Goal: Complete application form

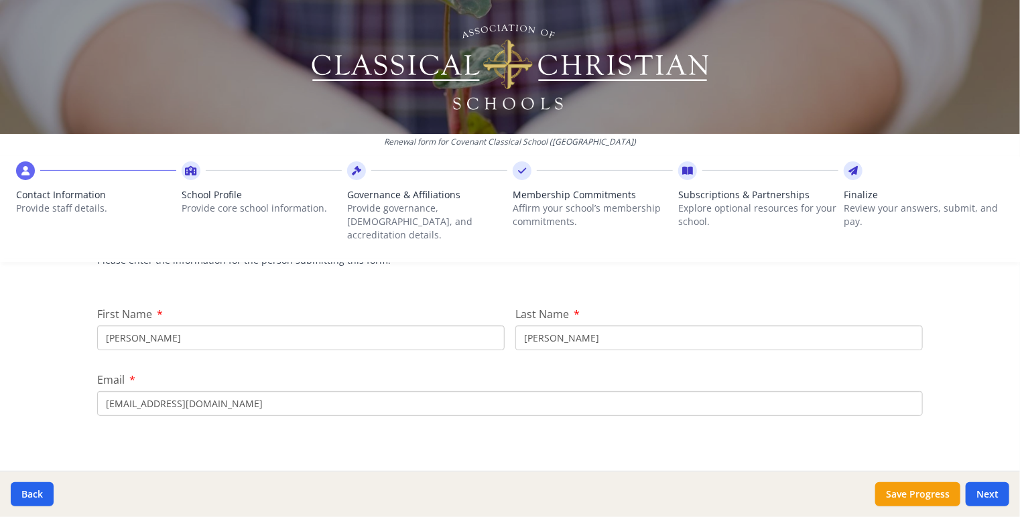
scroll to position [134, 0]
click at [357, 326] on input "[PERSON_NAME]" at bounding box center [301, 338] width 408 height 25
type input "[PERSON_NAME]"
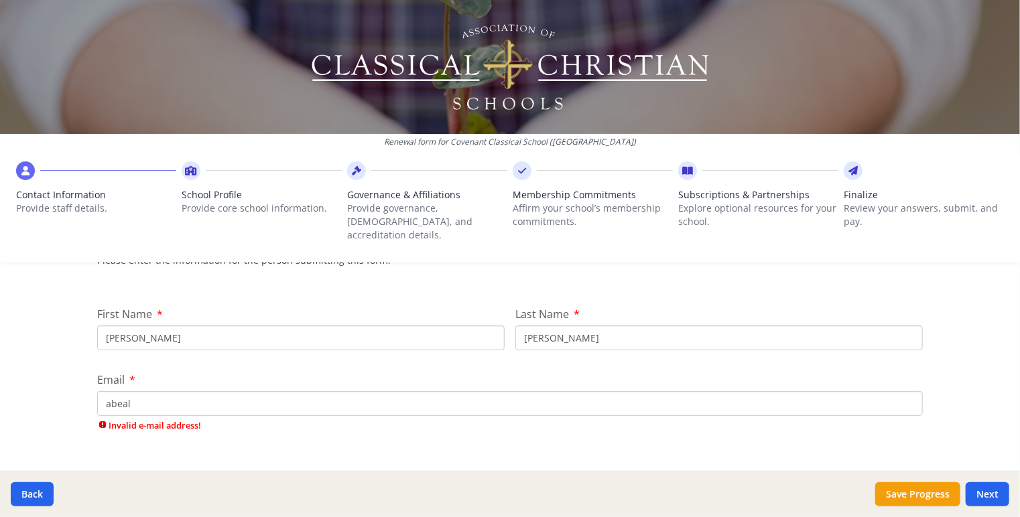
type input "[EMAIL_ADDRESS][DOMAIN_NAME]"
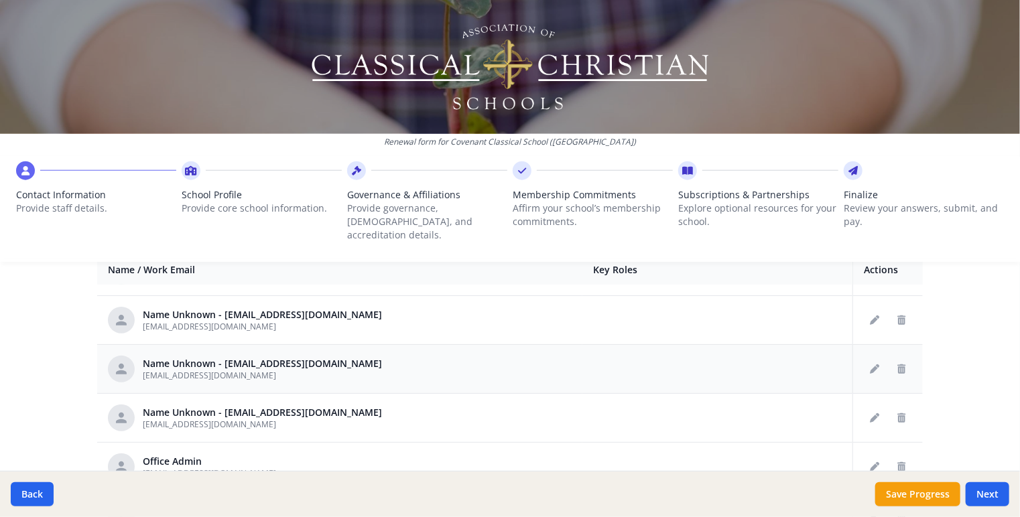
scroll to position [0, 0]
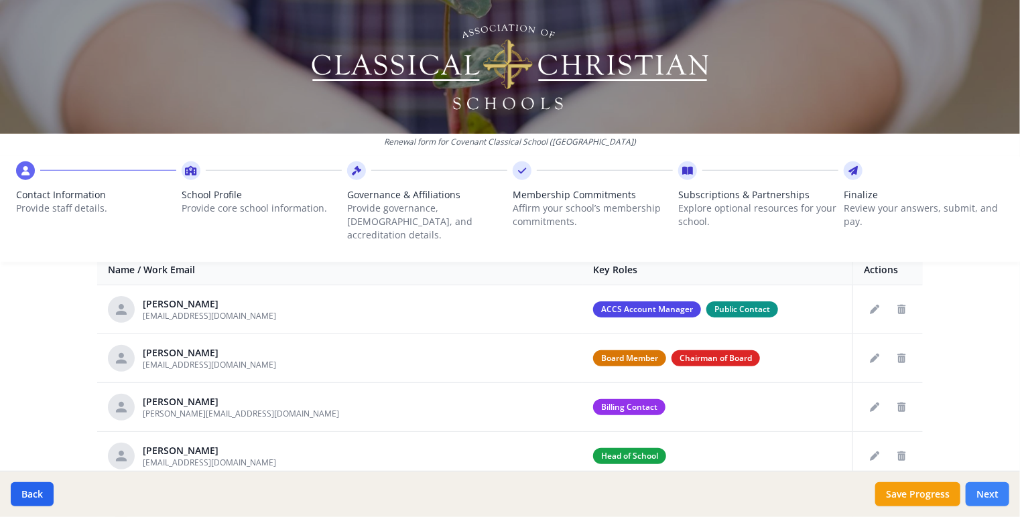
click at [994, 498] on button "Next" at bounding box center [988, 495] width 44 height 24
type input "[PHONE_NUMBER]"
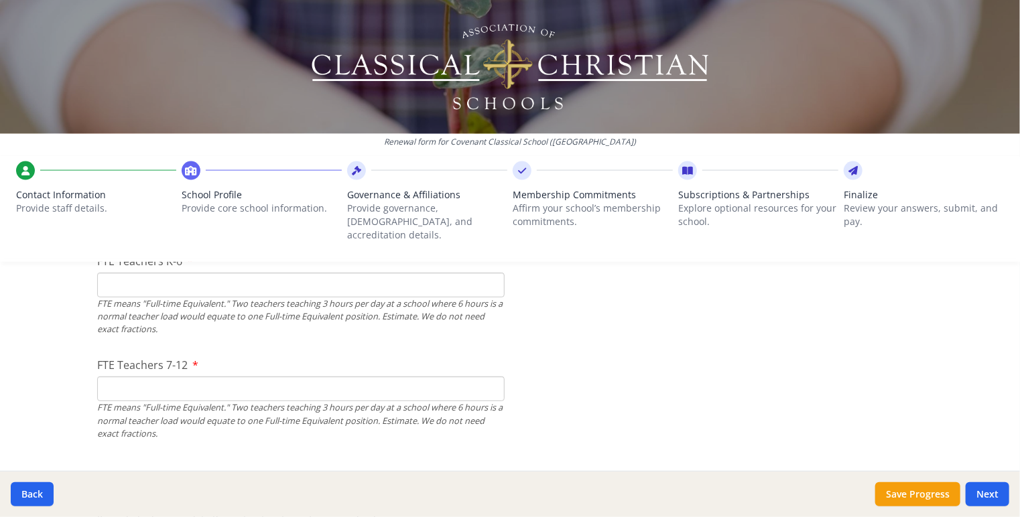
scroll to position [804, 0]
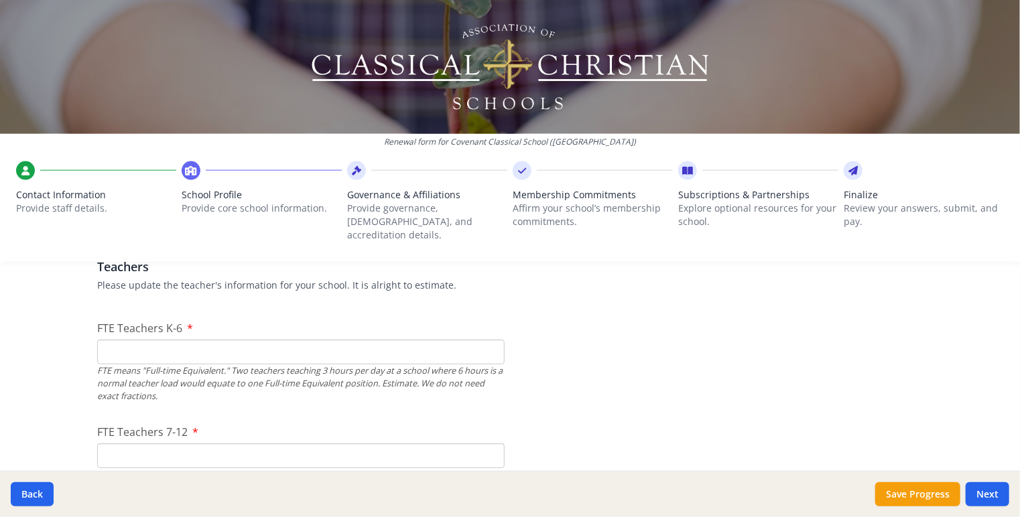
click at [195, 340] on input "FTE Teachers K-6" at bounding box center [301, 352] width 408 height 25
type input "23"
click at [216, 444] on input "FTE Teachers 7-12" at bounding box center [301, 456] width 408 height 25
click at [166, 340] on input "23" at bounding box center [301, 352] width 408 height 25
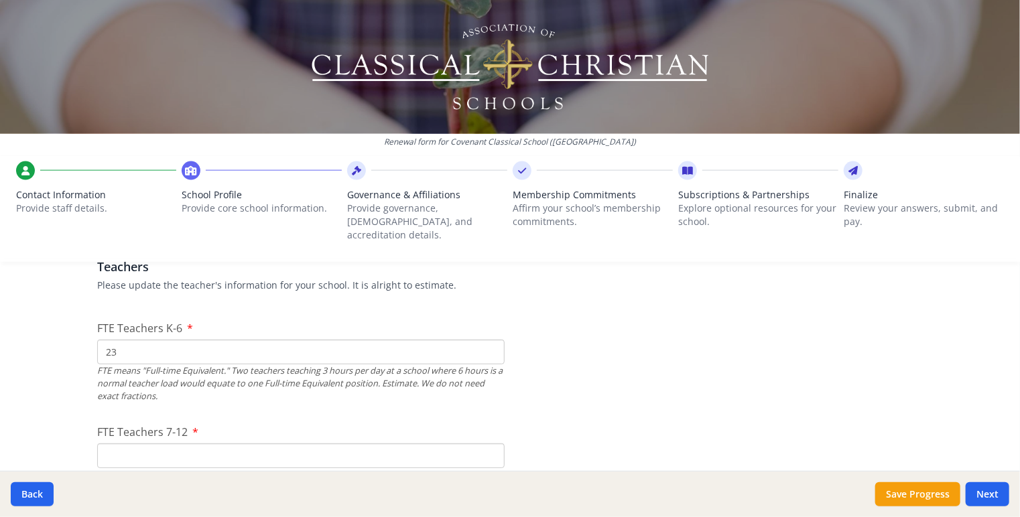
click at [168, 340] on input "23" at bounding box center [301, 352] width 408 height 25
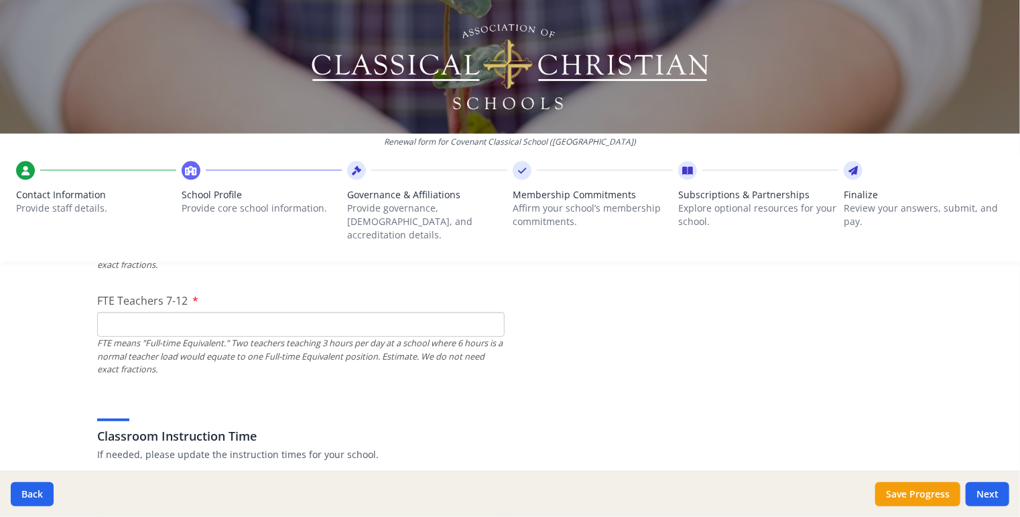
scroll to position [938, 0]
type input "15"
click at [177, 310] on input "FTE Teachers 7-12" at bounding box center [301, 322] width 408 height 25
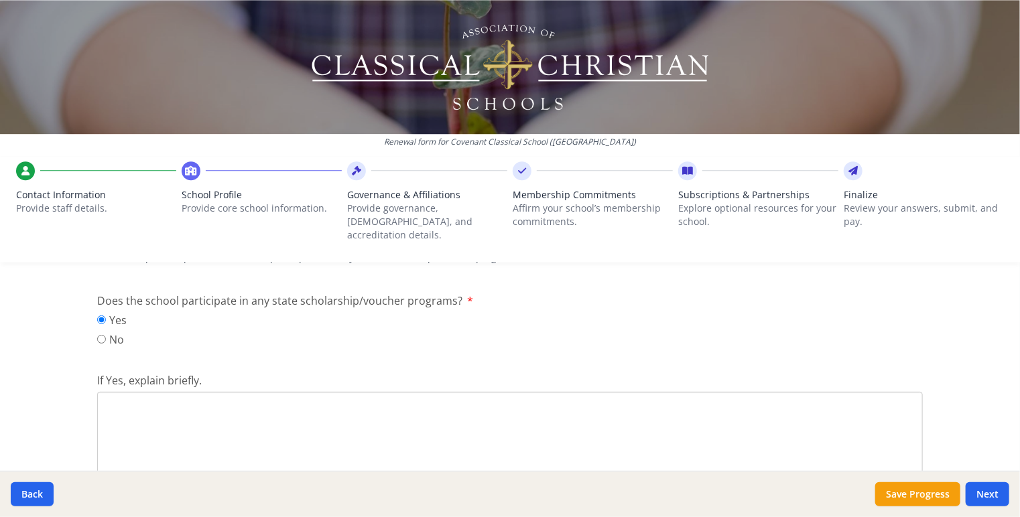
scroll to position [1810, 0]
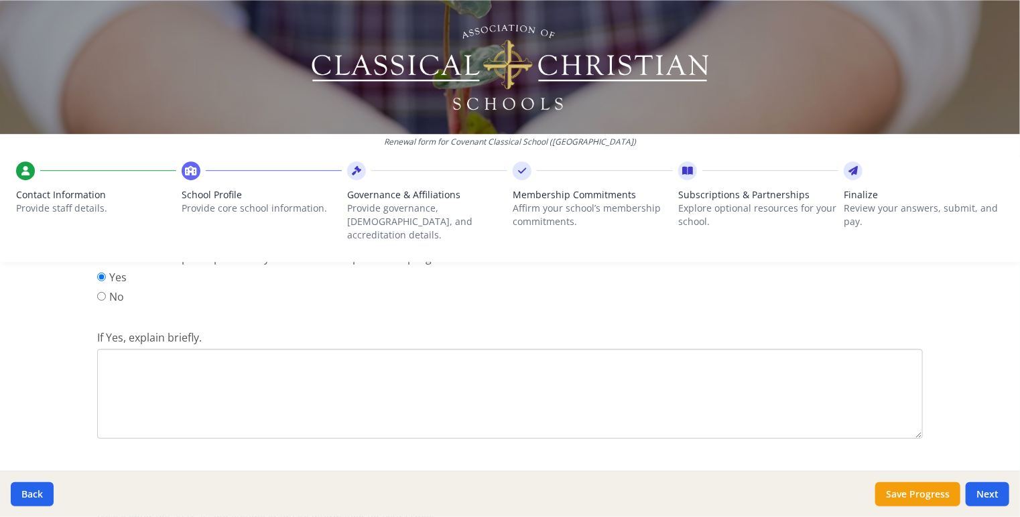
type input "11"
click at [276, 375] on textarea "If Yes, explain briefly." at bounding box center [510, 394] width 826 height 90
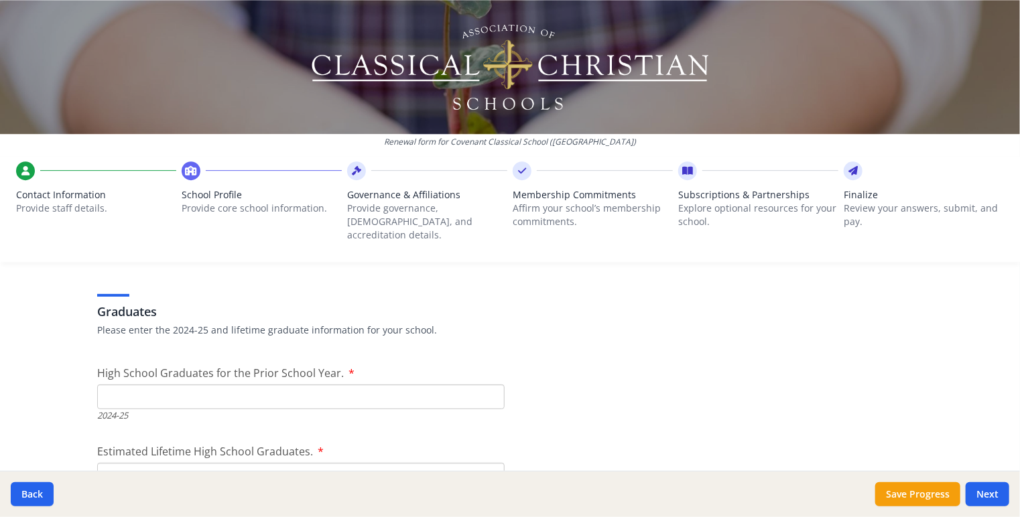
scroll to position [2011, 0]
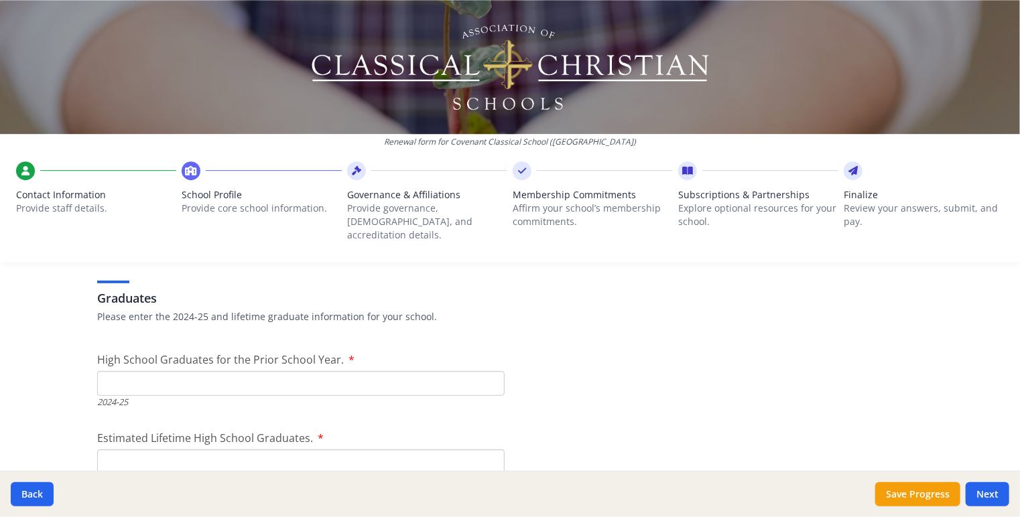
type textarea "Our school accepts the NC Opportunity Scholarship."
click at [280, 371] on input "High School Graduates for the Prior School Year." at bounding box center [301, 383] width 408 height 25
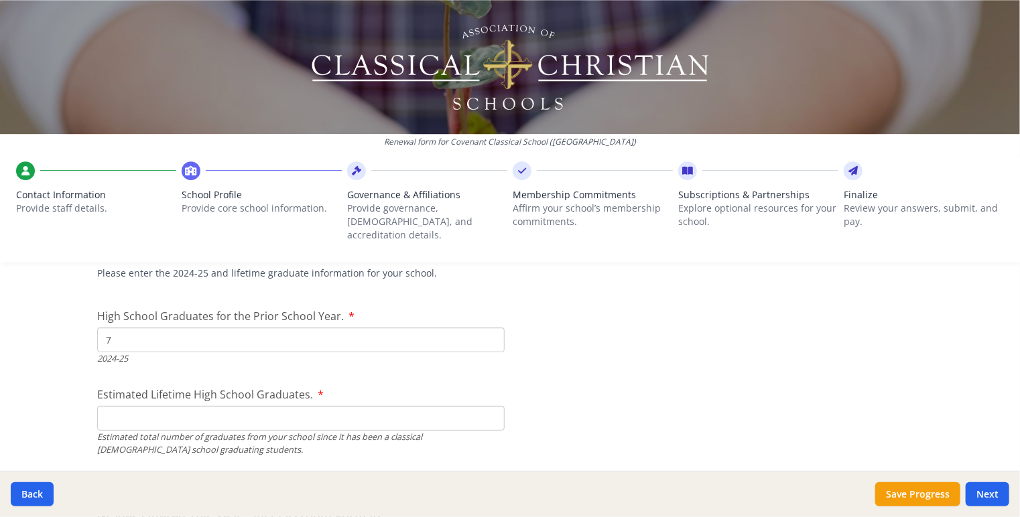
scroll to position [2078, 0]
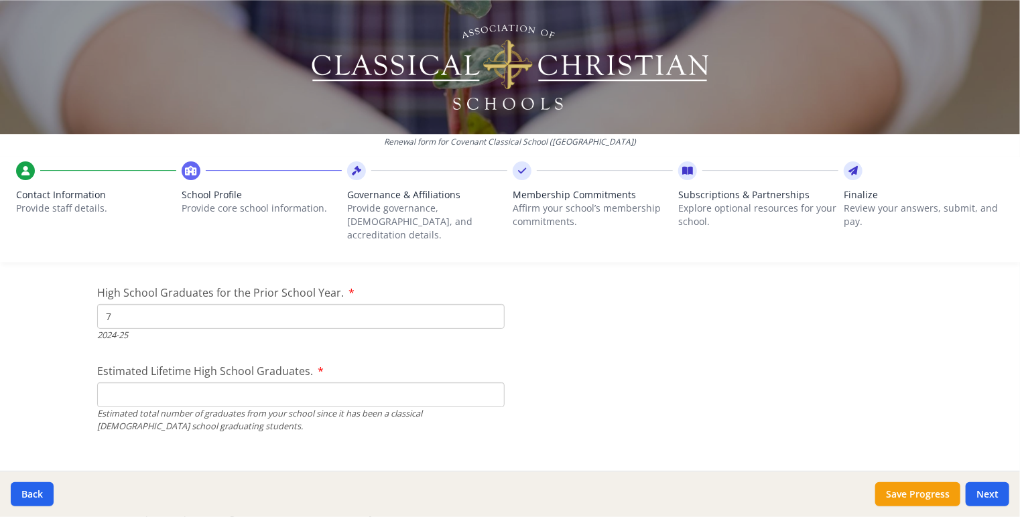
type input "7"
click at [290, 383] on input "Estimated Lifetime High School Graduates." at bounding box center [301, 395] width 408 height 25
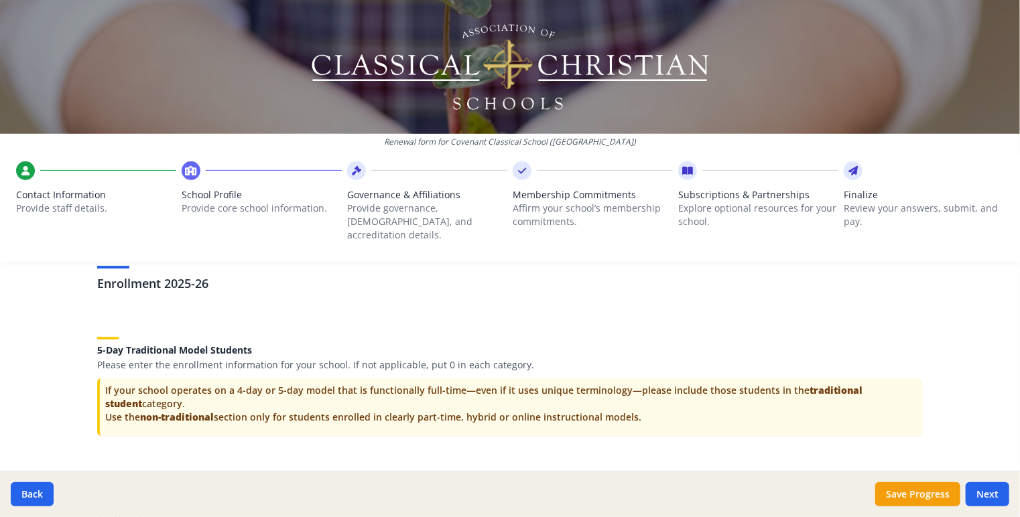
scroll to position [2815, 0]
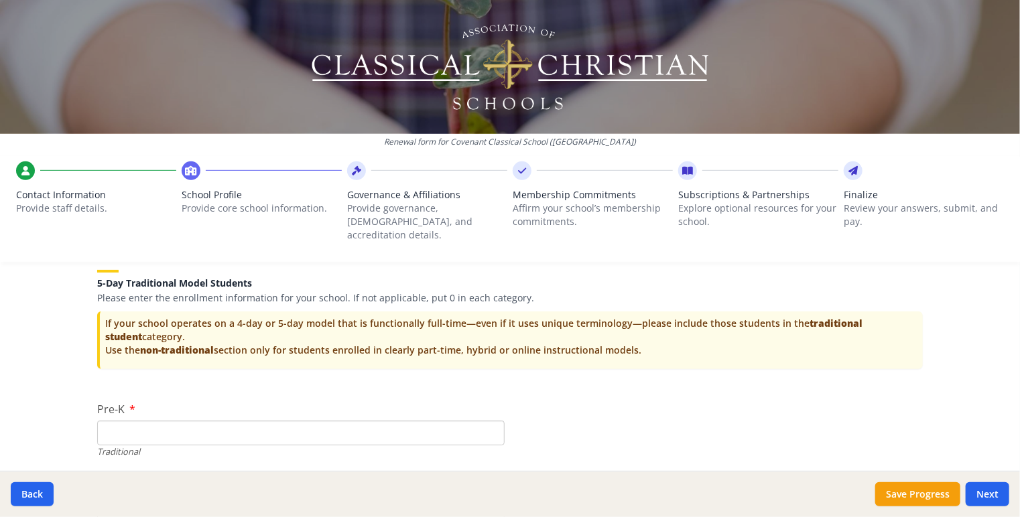
type input "300"
click at [158, 421] on input "Pre-K" at bounding box center [301, 433] width 408 height 25
type input "11"
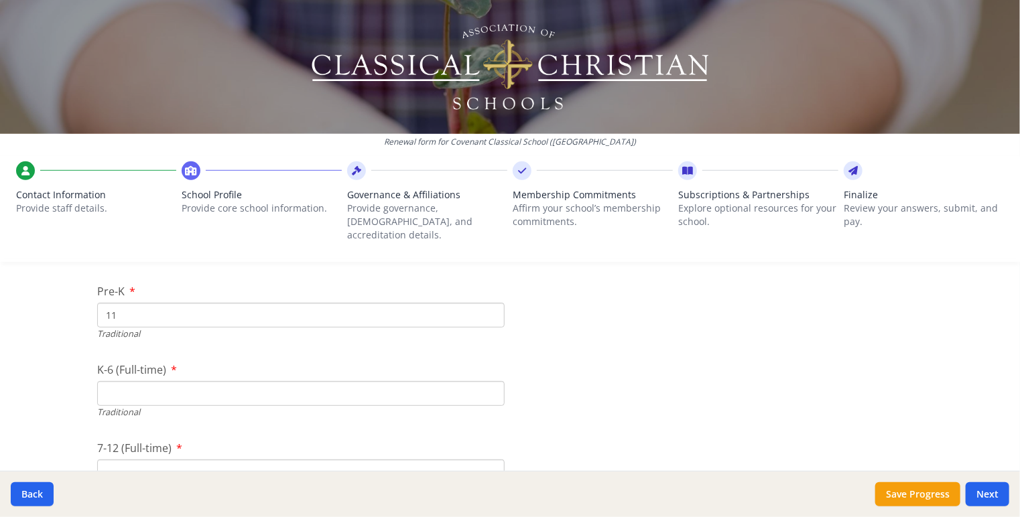
scroll to position [3016, 0]
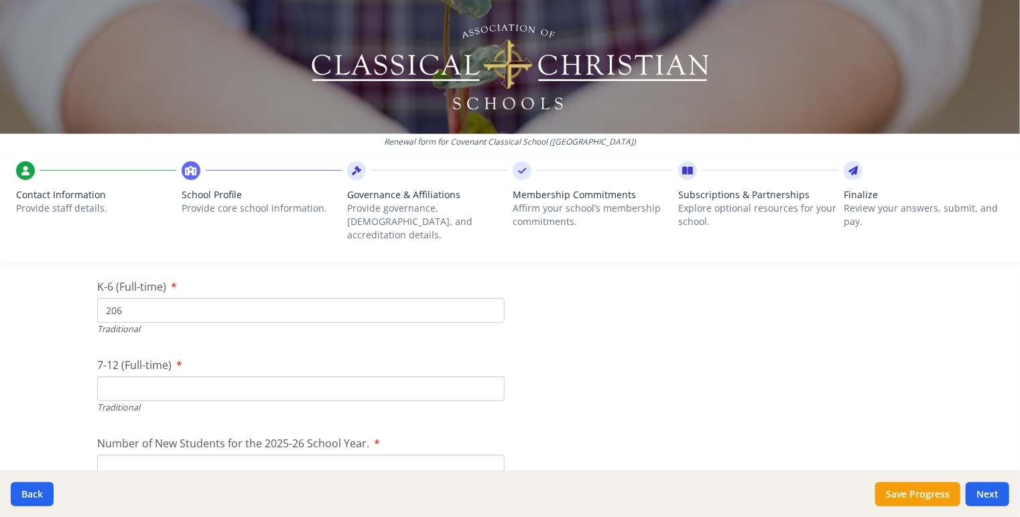
type input "206"
click at [156, 379] on input "7-12 (Full-time)" at bounding box center [301, 389] width 408 height 25
type input "88"
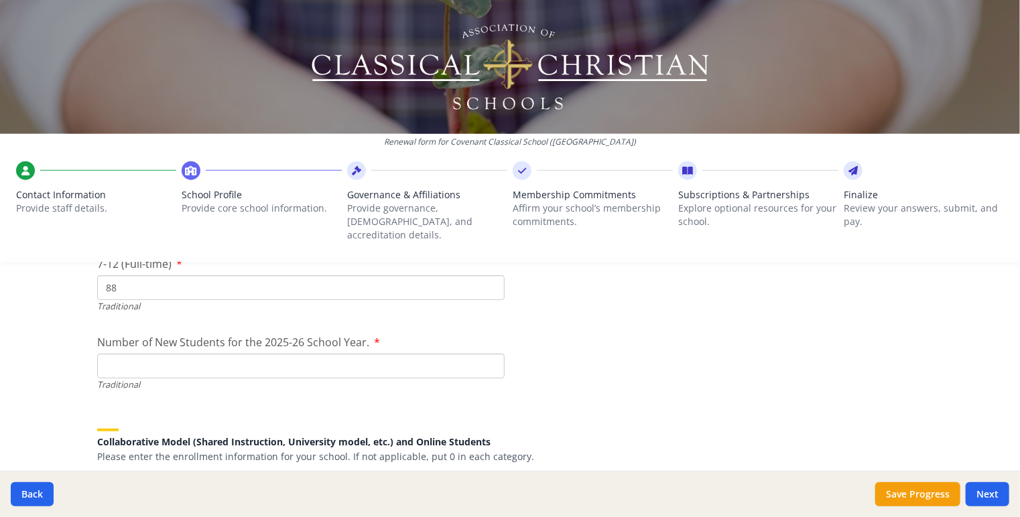
scroll to position [3151, 0]
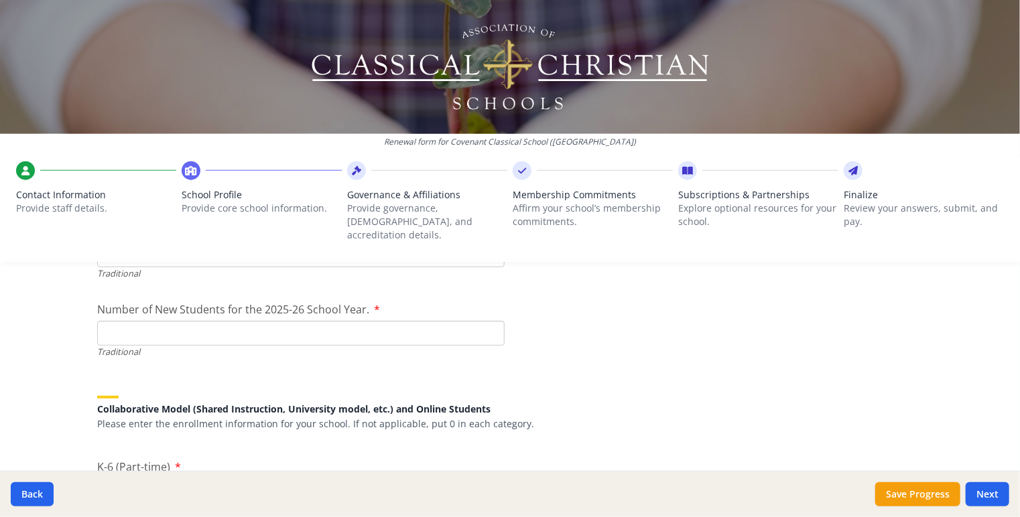
click at [186, 328] on input "Number of New Students for the 2025-26 School Year." at bounding box center [301, 333] width 408 height 25
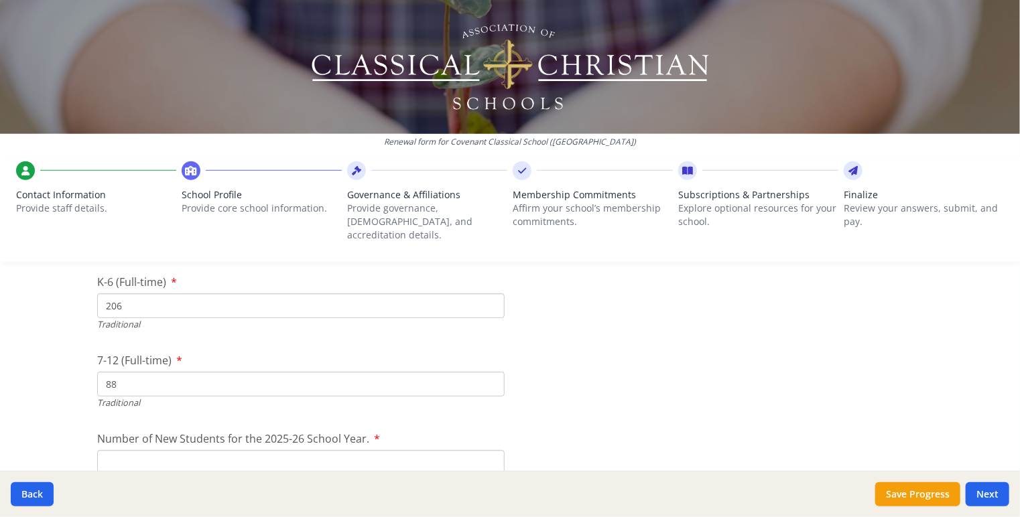
scroll to position [3016, 0]
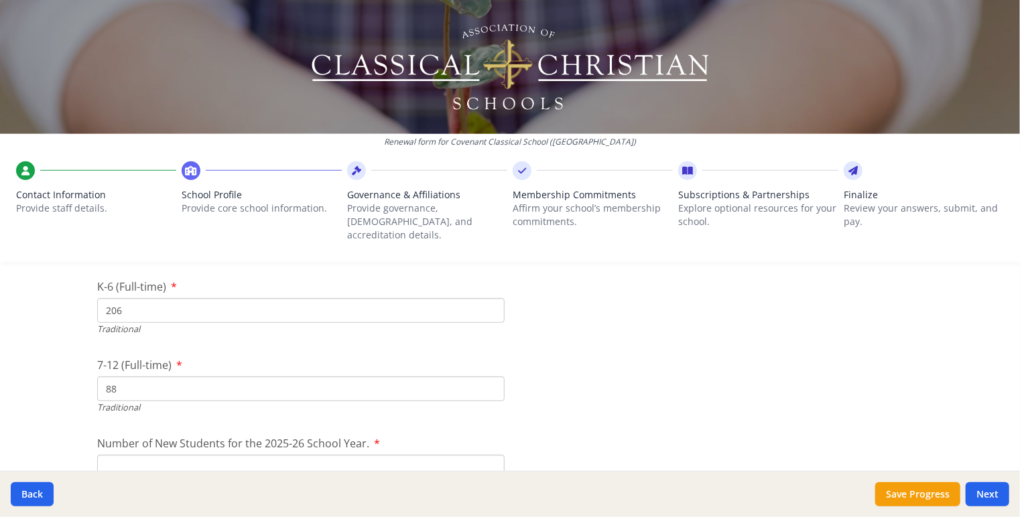
click at [117, 300] on input "206" at bounding box center [301, 310] width 408 height 25
type input "2"
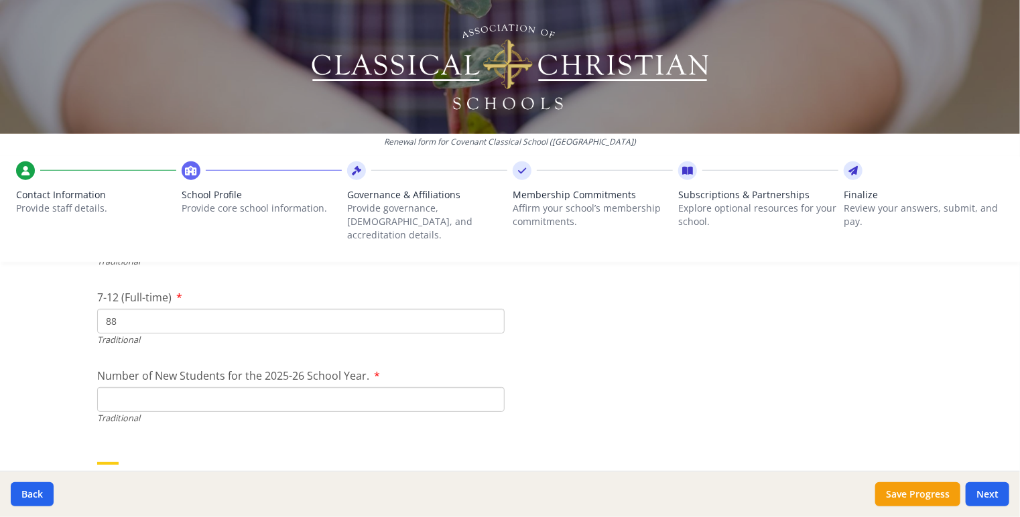
scroll to position [3151, 0]
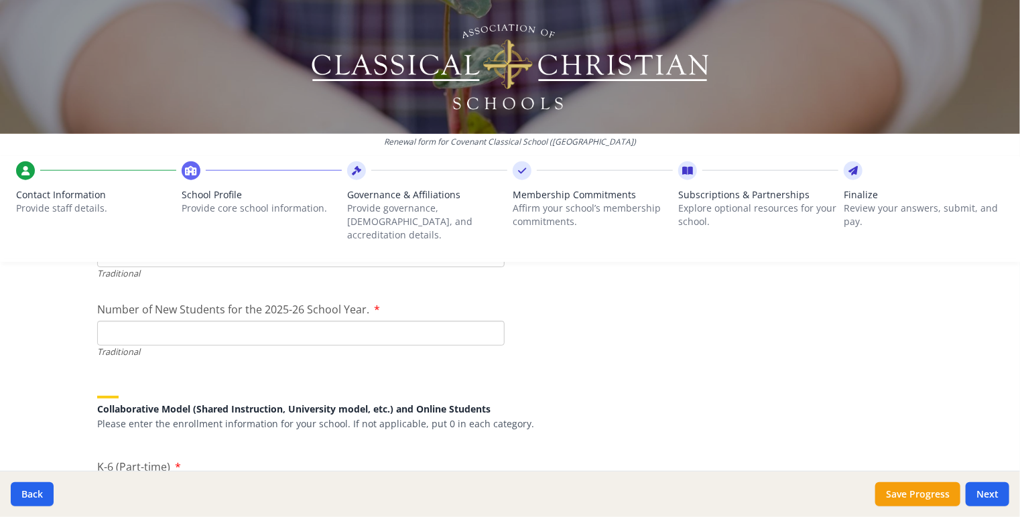
type input "195"
click at [287, 321] on input "Number of New Students for the 2025-26 School Year." at bounding box center [301, 333] width 408 height 25
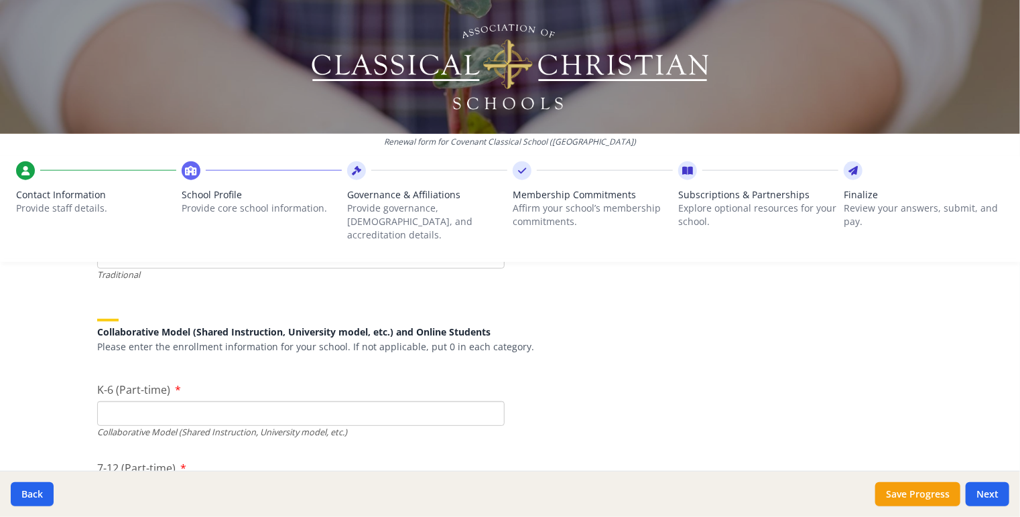
scroll to position [3285, 0]
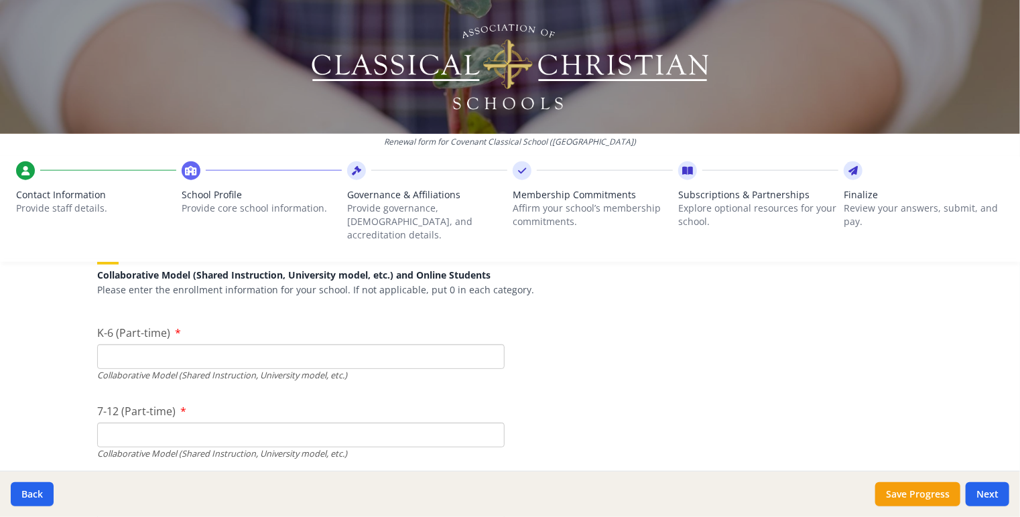
type input "66"
click at [197, 345] on input "K-6 (Part-time)" at bounding box center [301, 357] width 408 height 25
type input "0"
click at [184, 423] on input "7-12 (Part-time)" at bounding box center [301, 435] width 408 height 25
type input "0"
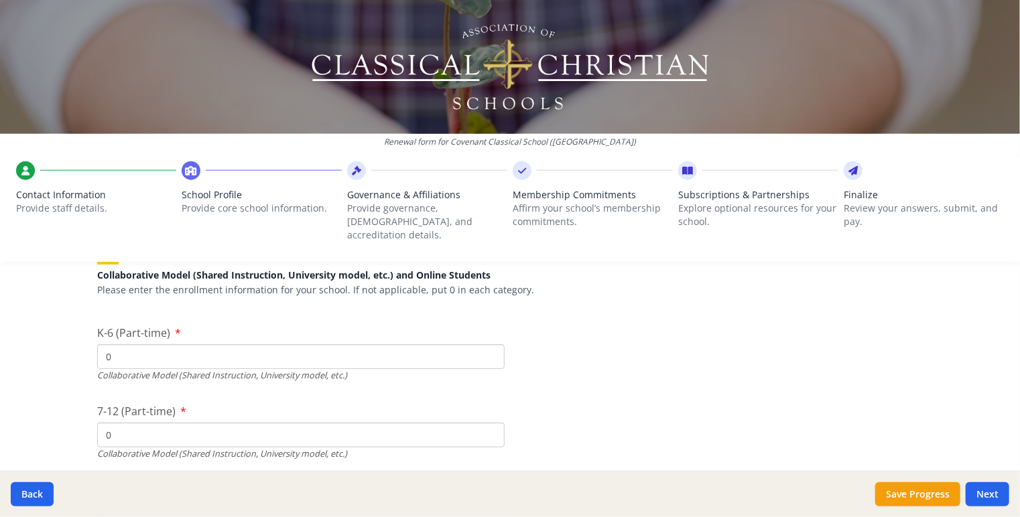
click at [199, 345] on input "0" at bounding box center [301, 357] width 408 height 25
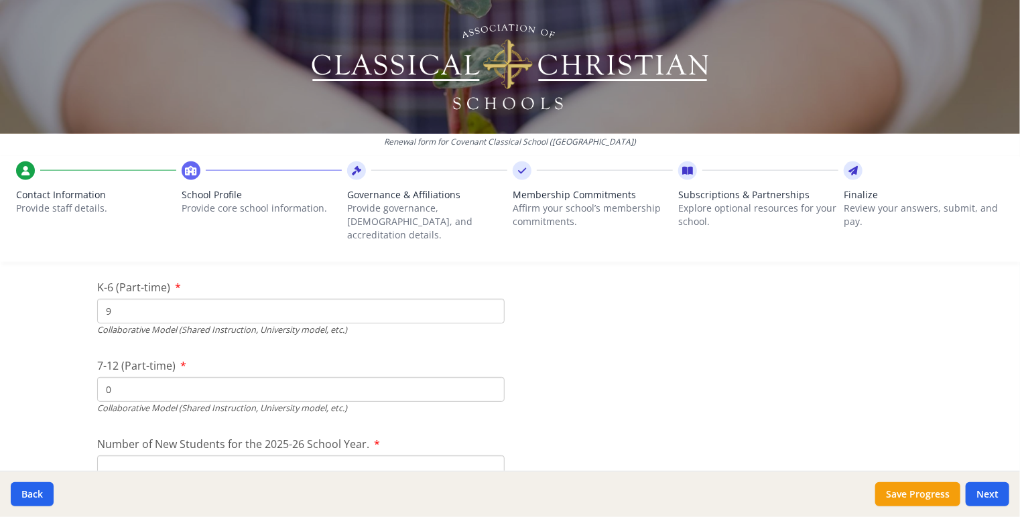
scroll to position [3352, 0]
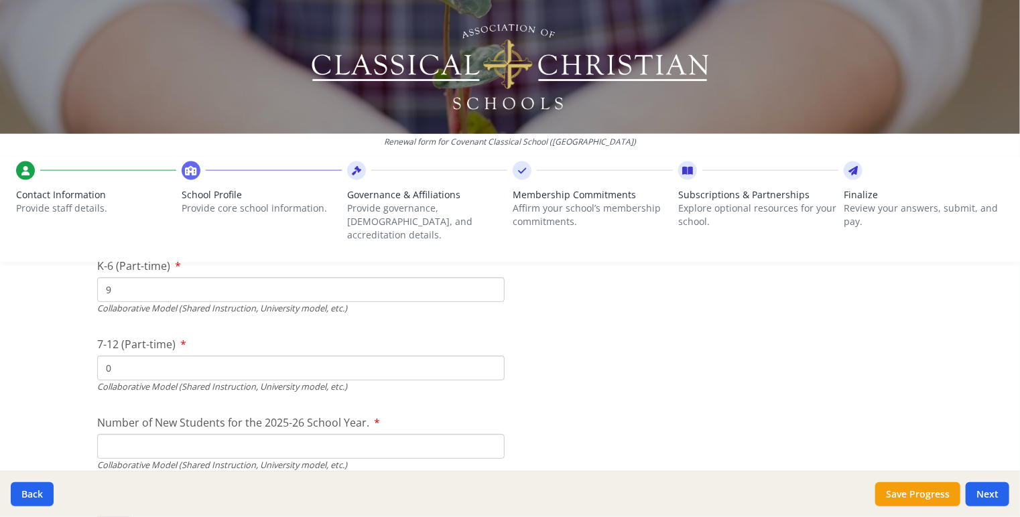
type input "9"
click at [239, 145] on input "Number of New Students for the 2025-26 School Year." at bounding box center [301, 132] width 408 height 25
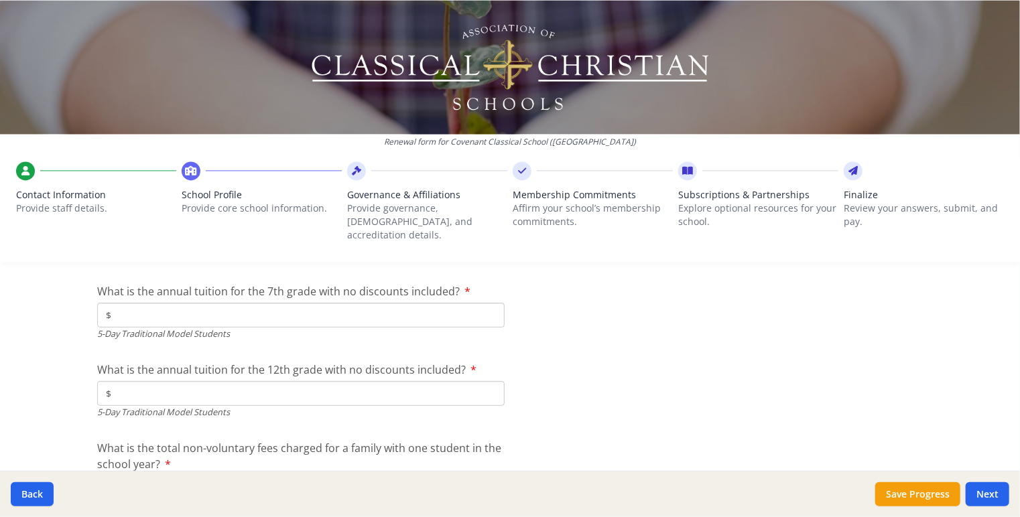
scroll to position [3928, 0]
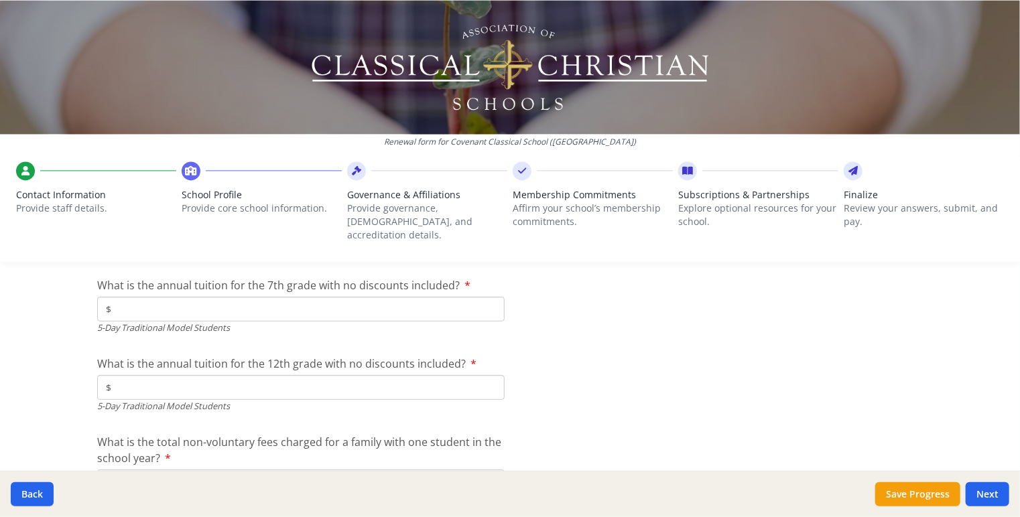
type input "7"
click at [351, 297] on input "$" at bounding box center [301, 309] width 408 height 25
type input "$9 755"
click at [286, 375] on input "$" at bounding box center [301, 387] width 408 height 25
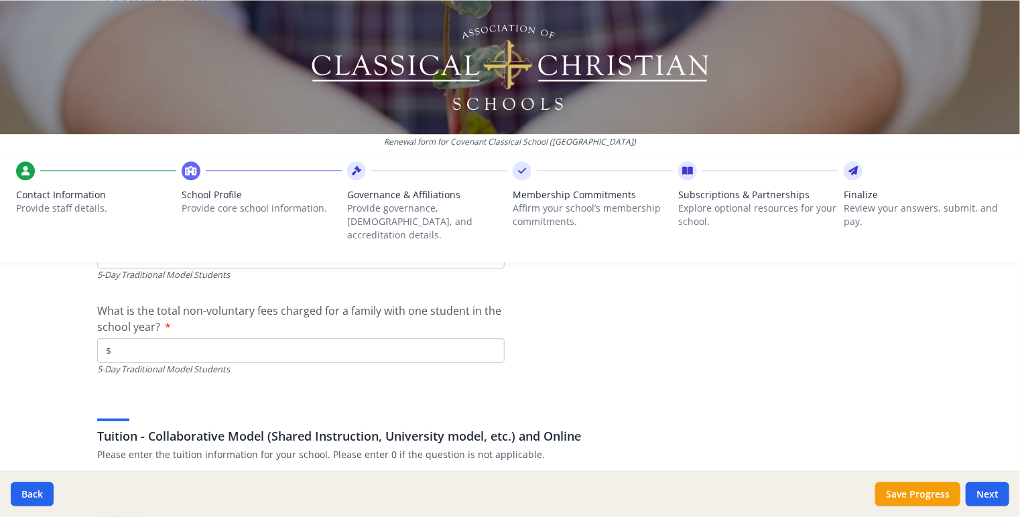
scroll to position [4062, 0]
type input "$975"
click at [322, 318] on div "What is the total non-voluntary fees charged for a family with one student in t…" at bounding box center [301, 336] width 408 height 73
click at [316, 336] on input "$" at bounding box center [301, 348] width 408 height 25
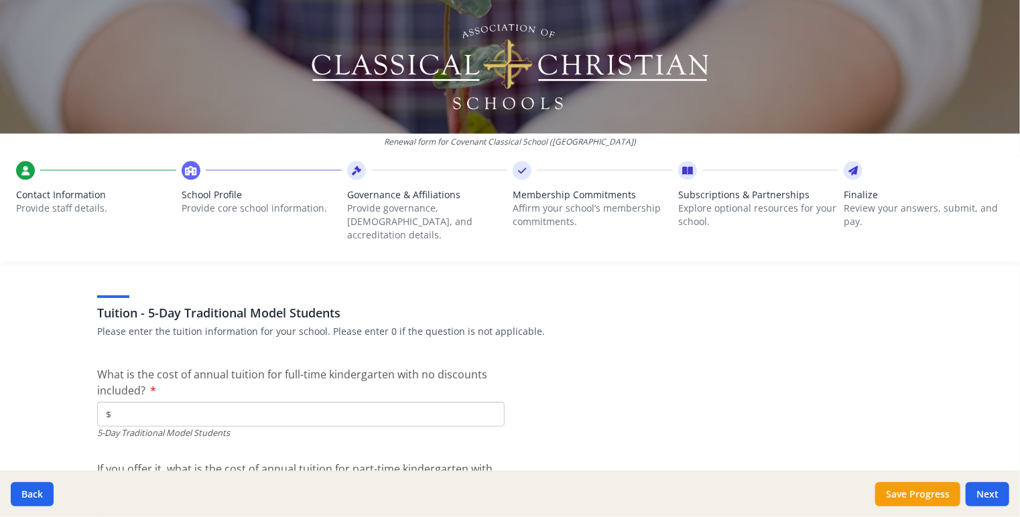
scroll to position [3593, 0]
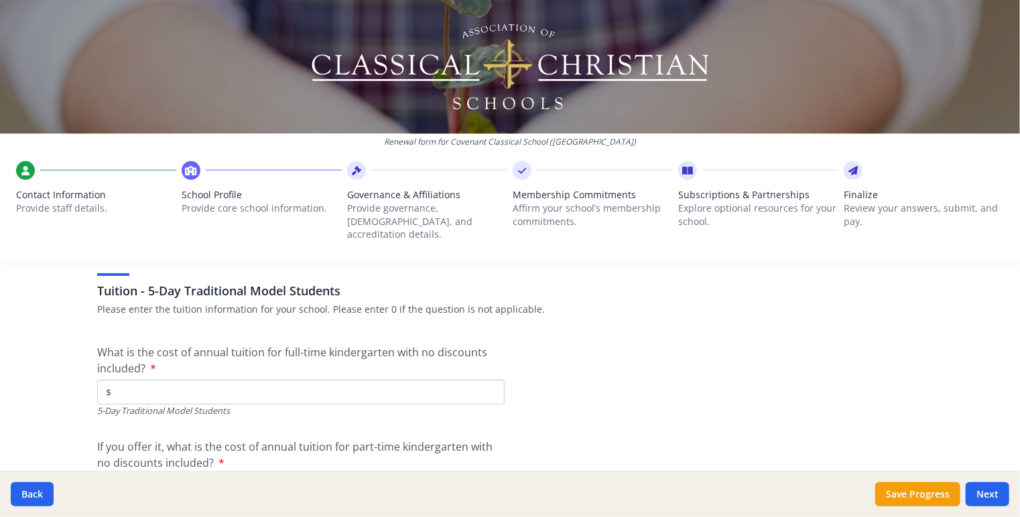
click at [237, 380] on input "$" at bounding box center [301, 392] width 408 height 25
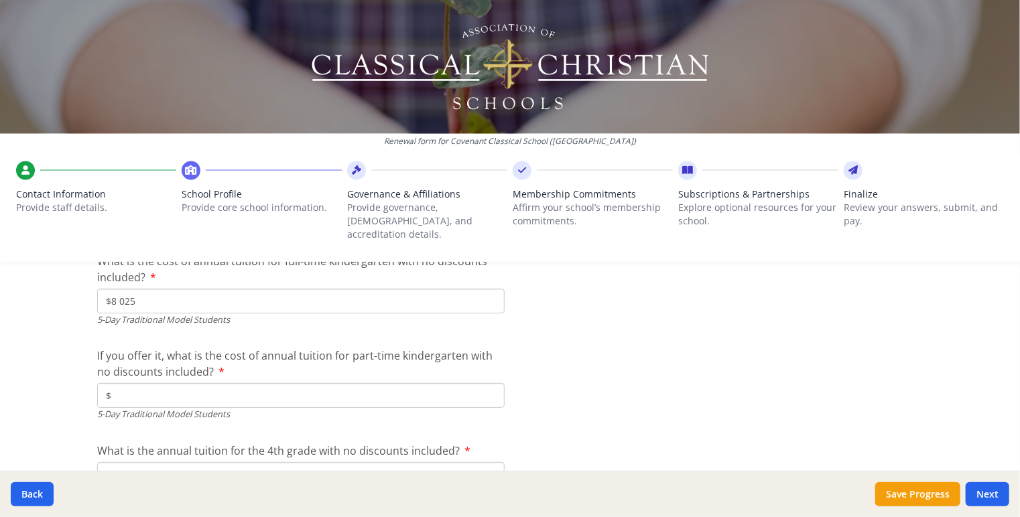
scroll to position [3727, 0]
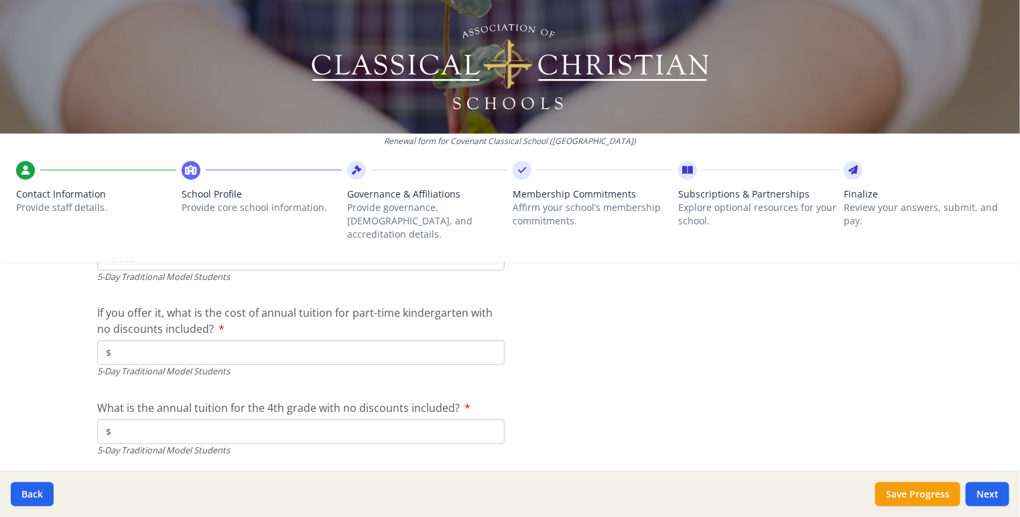
type input "$8 025"
click at [220, 341] on input "$" at bounding box center [301, 353] width 408 height 25
type input "$6 080"
click at [150, 420] on input "$" at bounding box center [301, 432] width 408 height 25
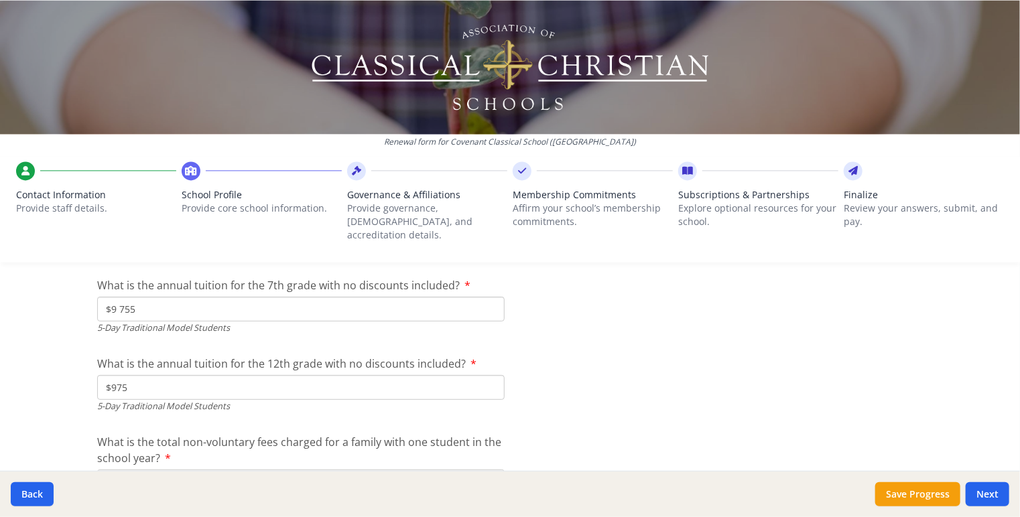
scroll to position [3995, 0]
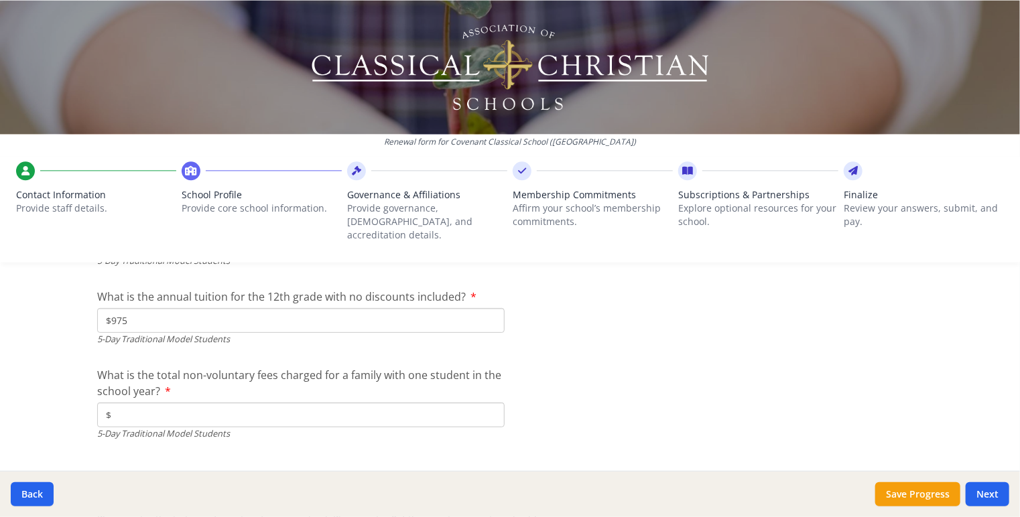
type input "$9 125"
click at [172, 308] on input "$975" at bounding box center [301, 320] width 408 height 25
type input "$9 755"
click at [282, 404] on input "$" at bounding box center [301, 415] width 408 height 25
click at [397, 403] on input "$" at bounding box center [301, 415] width 408 height 25
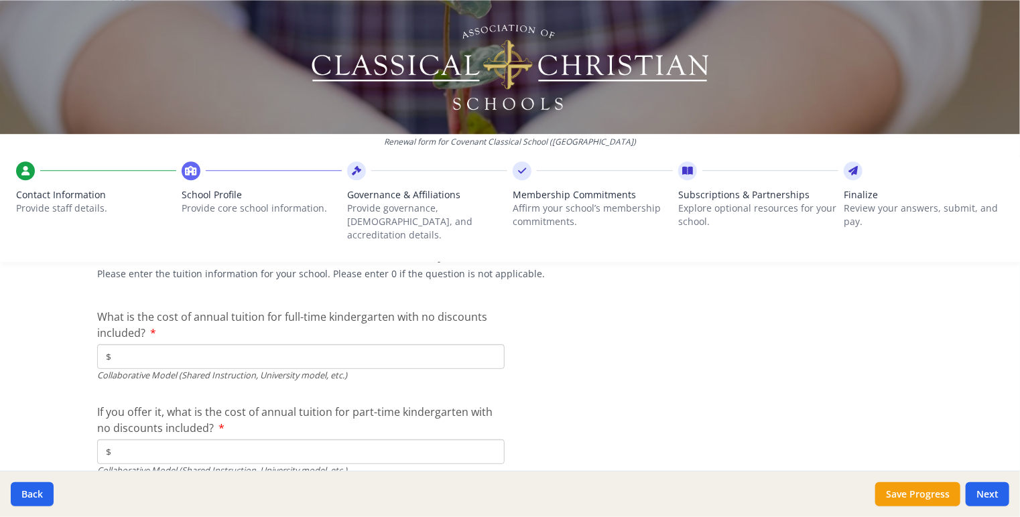
scroll to position [4263, 0]
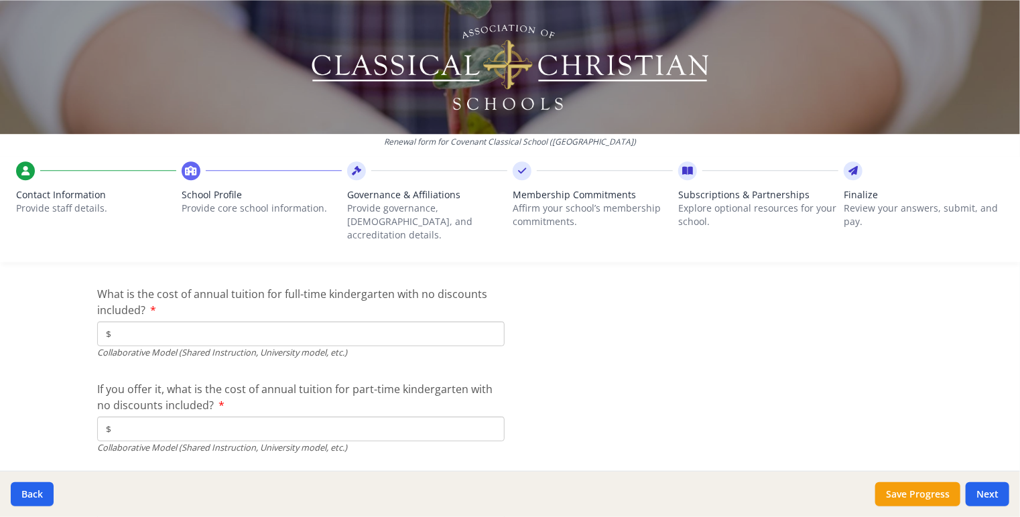
type input "$400"
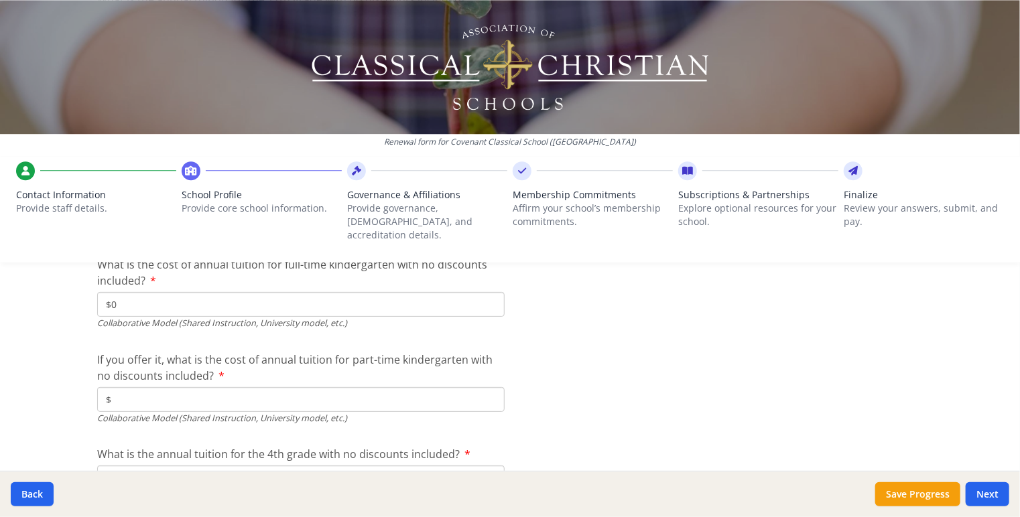
scroll to position [4330, 0]
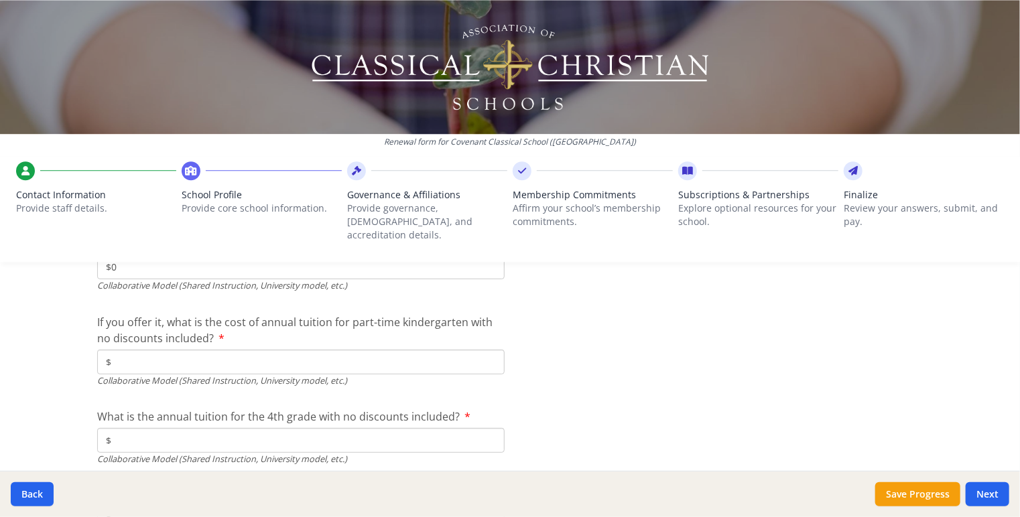
type input "$0"
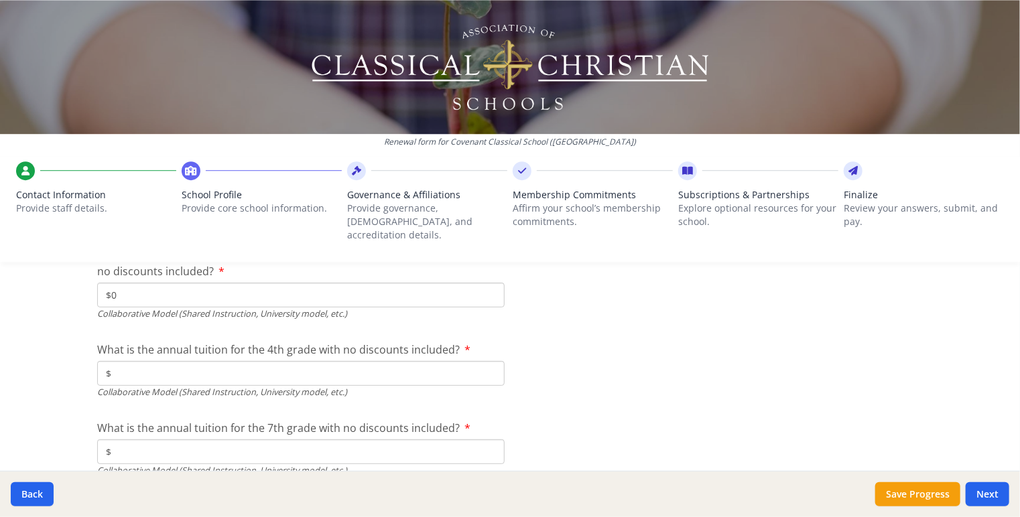
type input "$0"
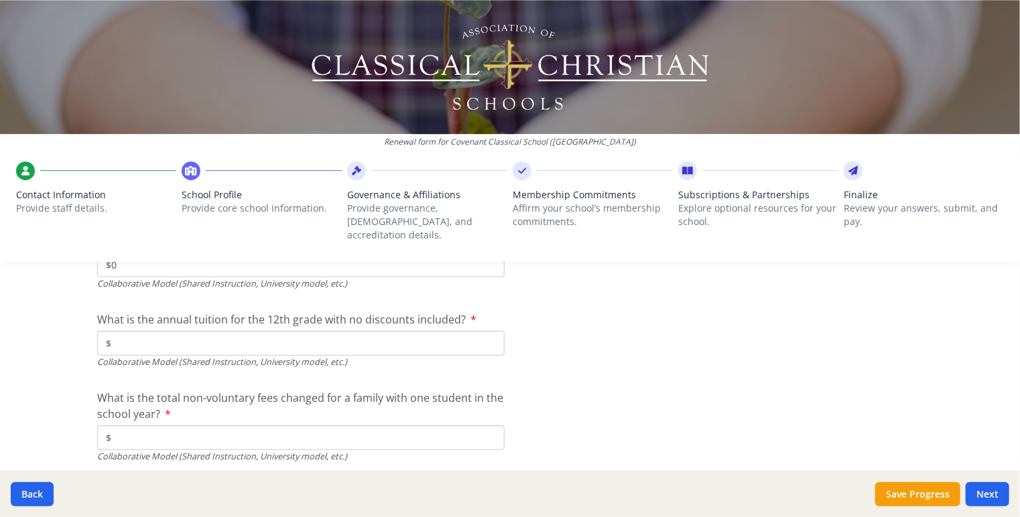
scroll to position [4598, 0]
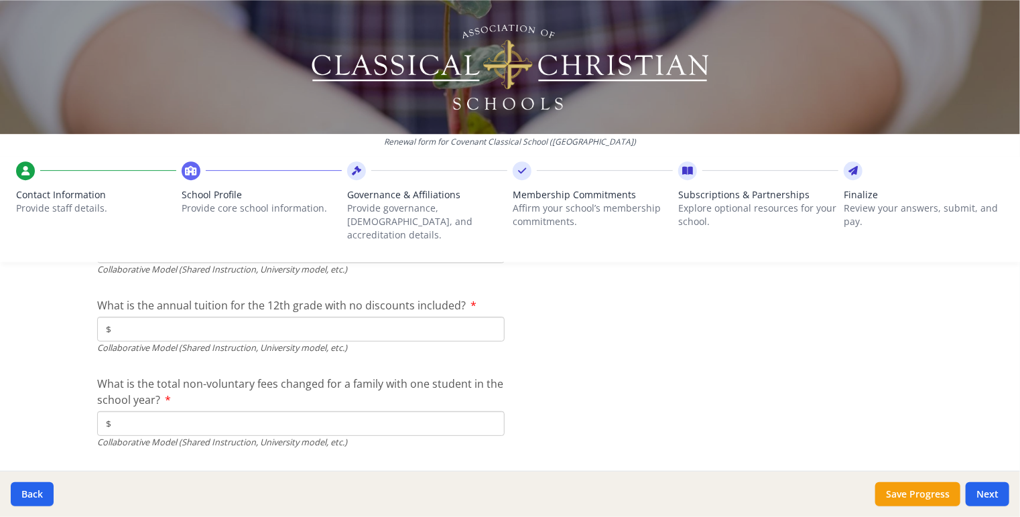
type input "$0"
click at [187, 412] on input "$" at bounding box center [301, 424] width 408 height 25
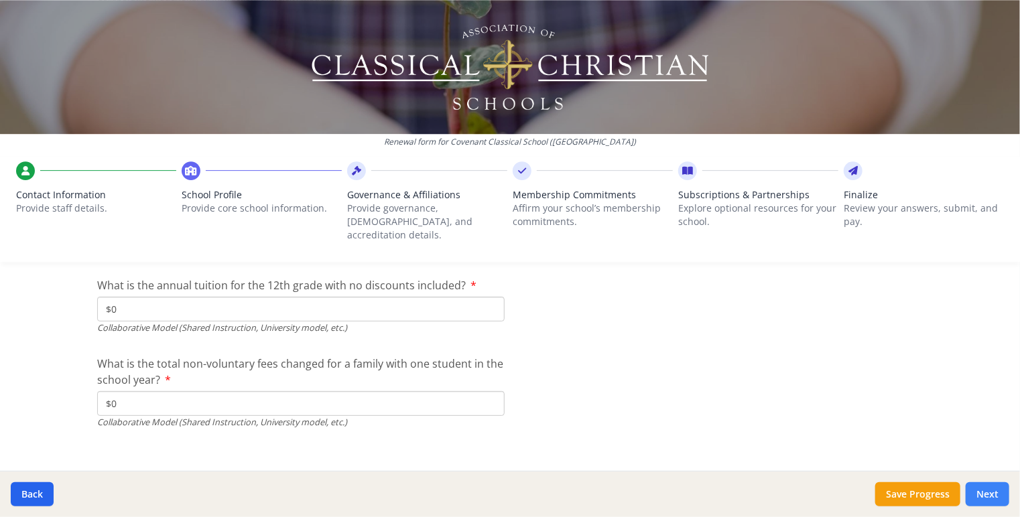
type input "$0"
click at [984, 497] on button "Next" at bounding box center [988, 495] width 44 height 24
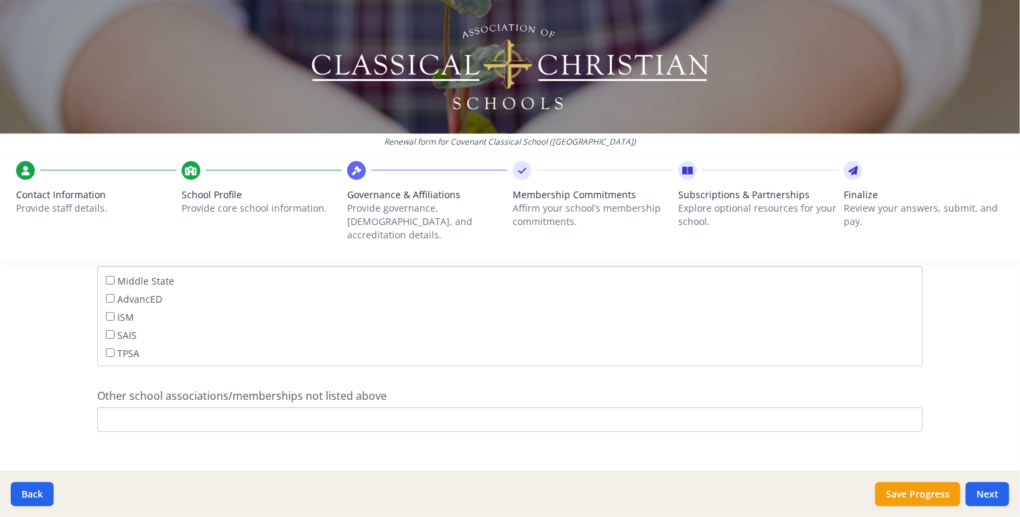
scroll to position [889, 0]
click at [980, 490] on button "Next" at bounding box center [988, 495] width 44 height 24
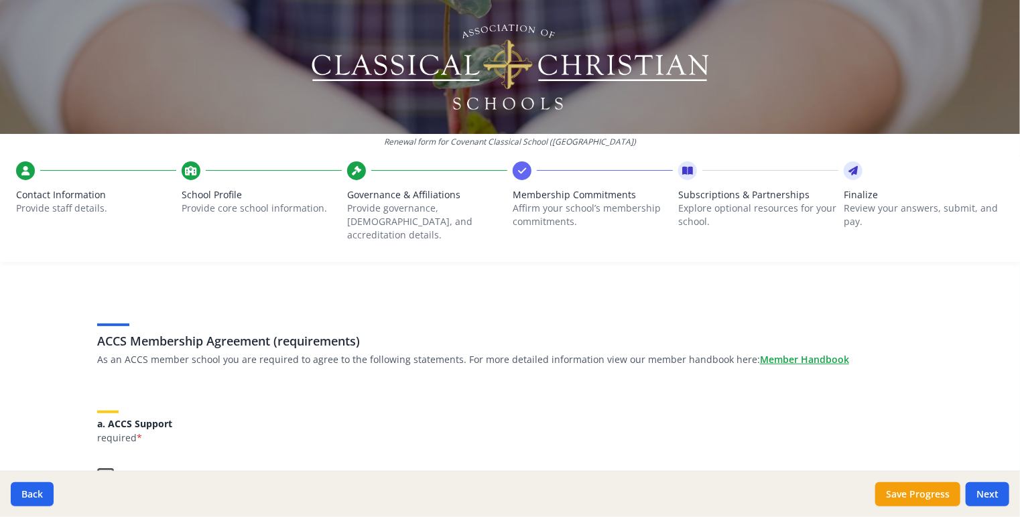
scroll to position [67, 0]
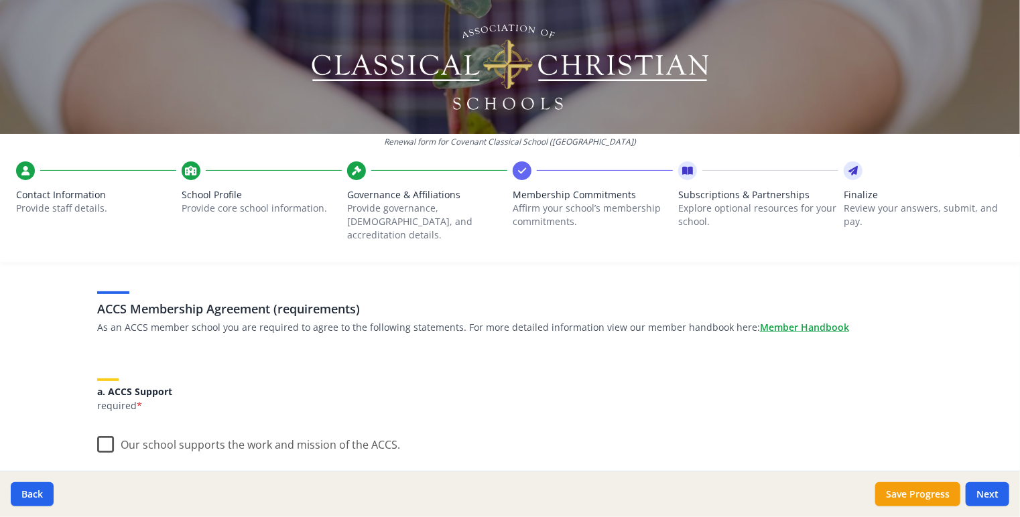
click at [101, 428] on label "Our school supports the work and mission of the ACCS." at bounding box center [248, 442] width 303 height 29
click at [0, 0] on input "Our school supports the work and mission of the ACCS." at bounding box center [0, 0] width 0 height 0
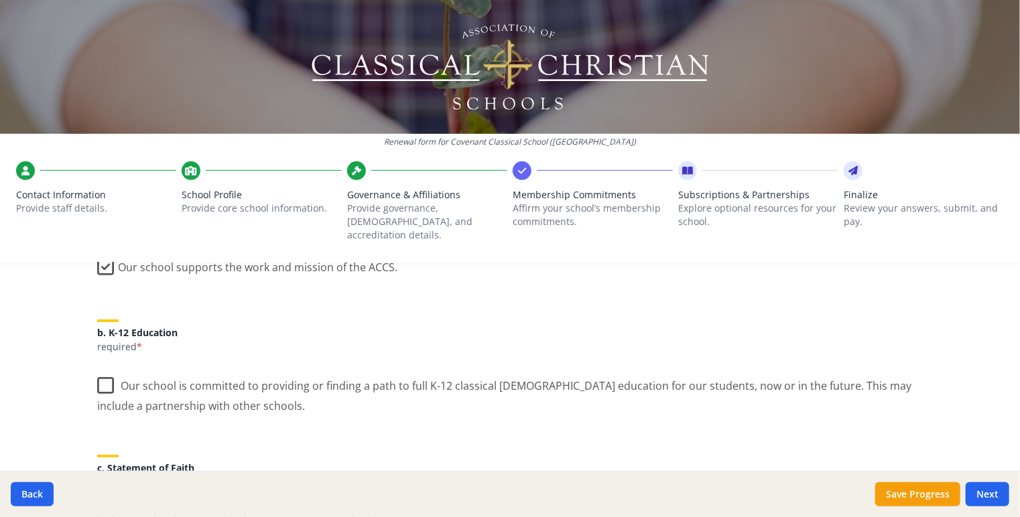
scroll to position [268, 0]
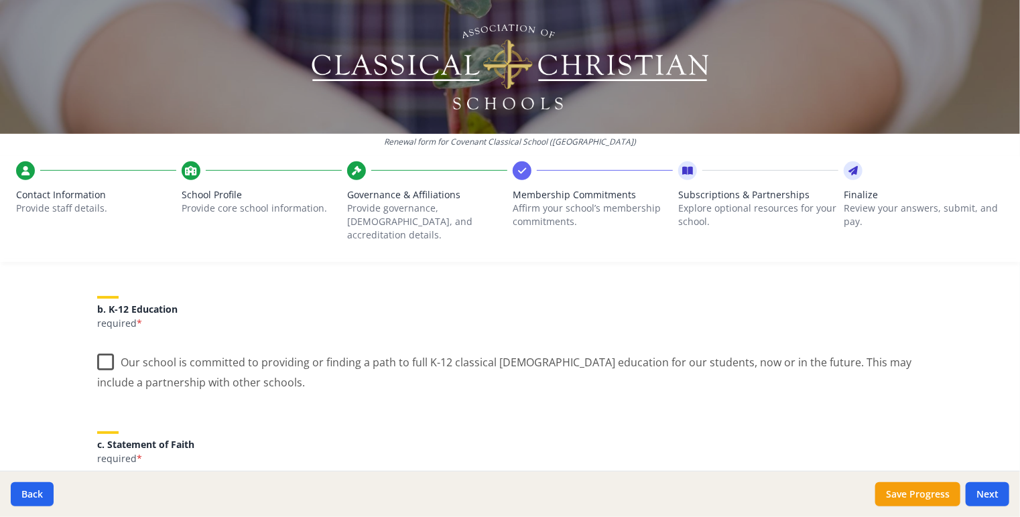
click at [108, 348] on label "Our school is committed to providing or finding a path to full K-12 classical […" at bounding box center [510, 367] width 826 height 45
click at [0, 0] on input "Our school is committed to providing or finding a path to full K-12 classical […" at bounding box center [0, 0] width 0 height 0
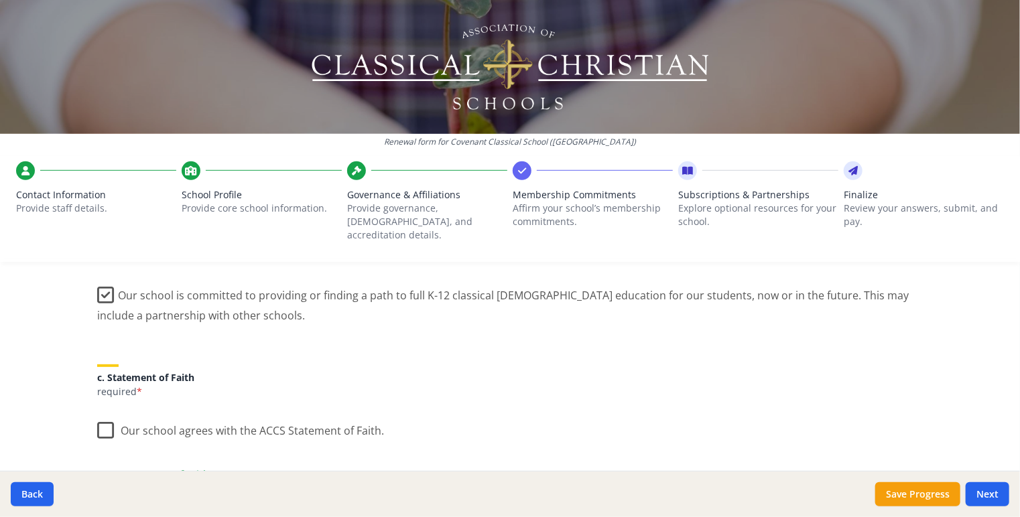
scroll to position [402, 0]
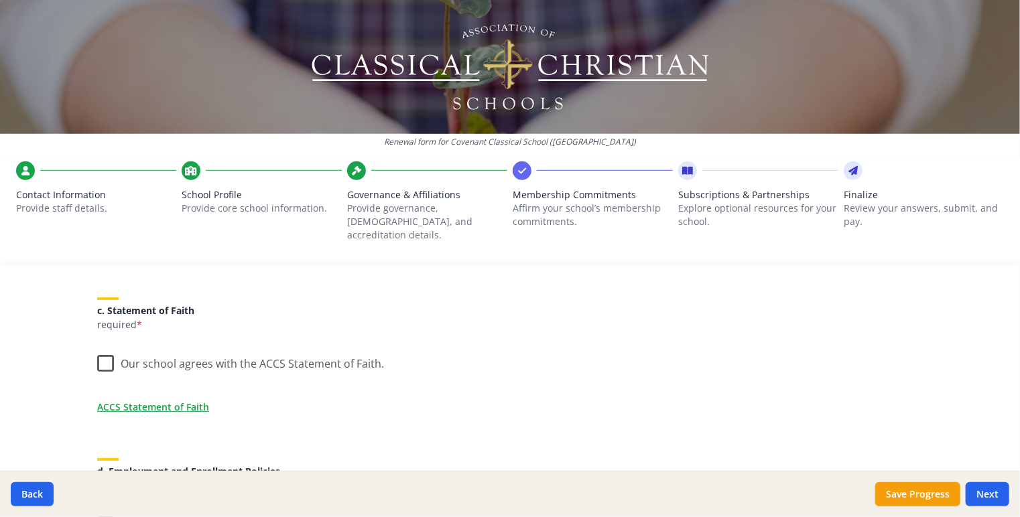
click at [100, 350] on label "Our school agrees with the ACCS Statement of Faith." at bounding box center [240, 361] width 287 height 29
click at [0, 0] on input "Our school agrees with the ACCS Statement of Faith." at bounding box center [0, 0] width 0 height 0
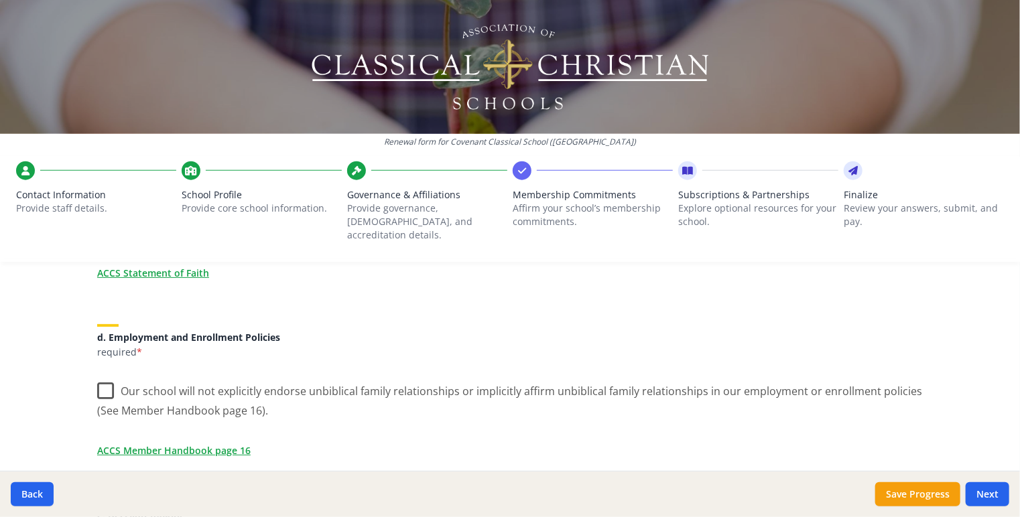
scroll to position [603, 0]
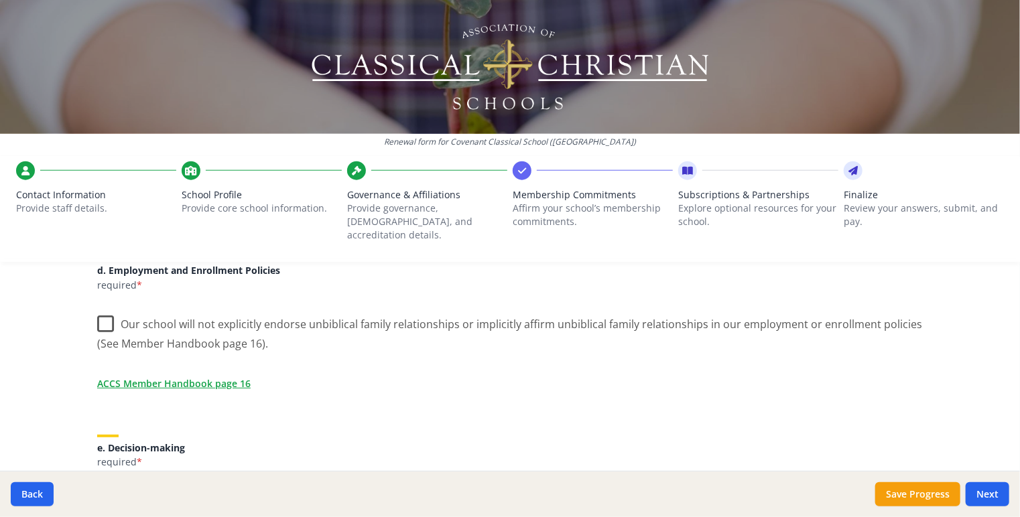
click at [101, 310] on label "Our school will not explicitly endorse unbiblical family relationships or impli…" at bounding box center [510, 329] width 826 height 45
click at [0, 0] on input "Our school will not explicitly endorse unbiblical family relationships or impli…" at bounding box center [0, 0] width 0 height 0
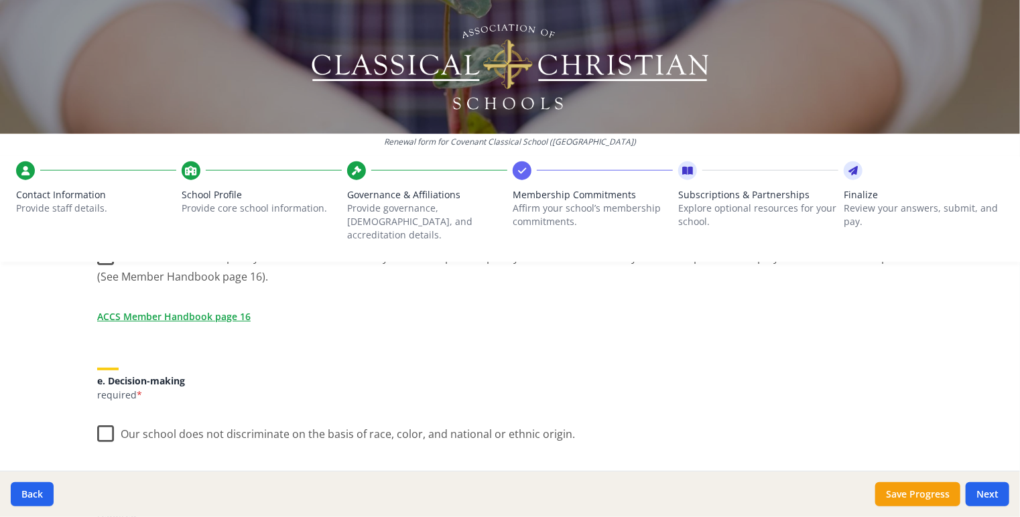
scroll to position [737, 0]
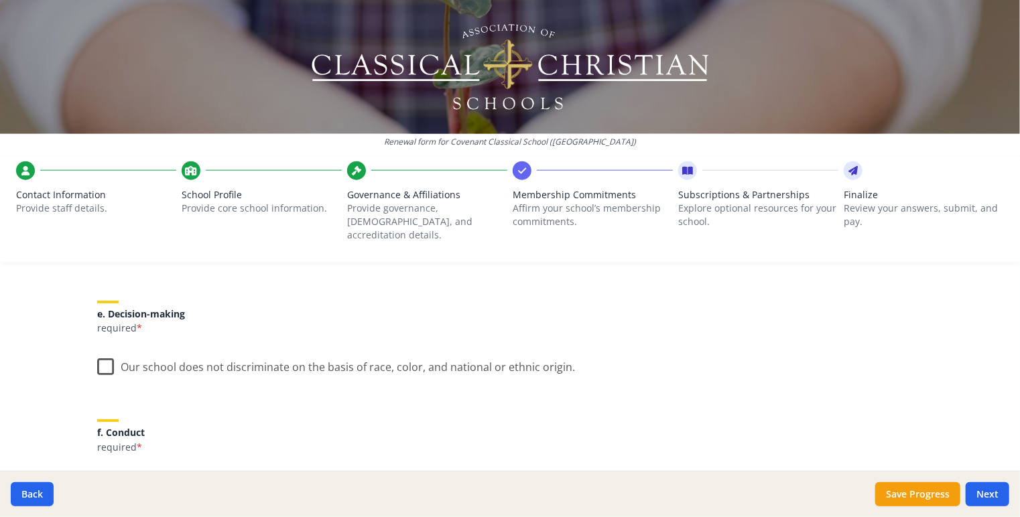
click at [97, 350] on label "Our school does not discriminate on the basis of race, color, and national or e…" at bounding box center [336, 364] width 478 height 29
click at [0, 0] on input "Our school does not discriminate on the basis of race, color, and national or e…" at bounding box center [0, 0] width 0 height 0
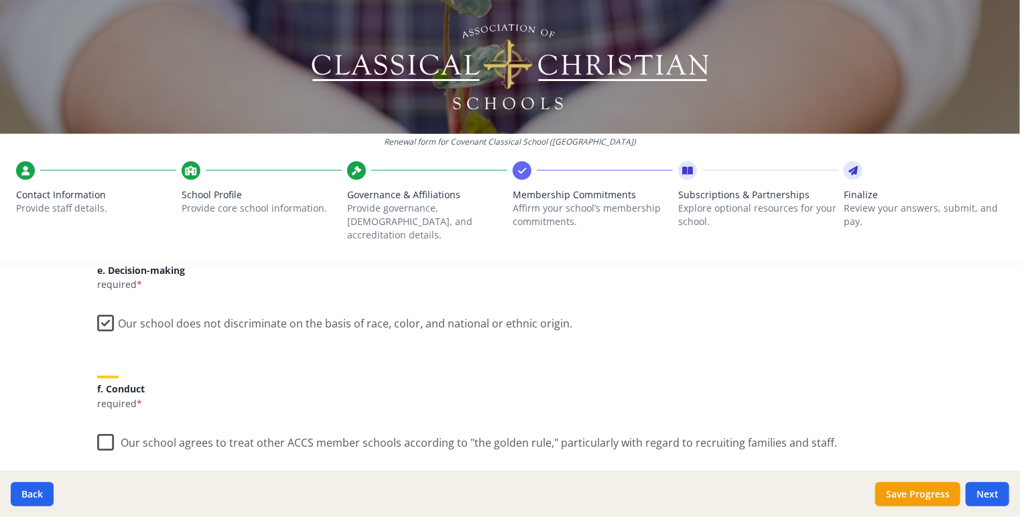
scroll to position [804, 0]
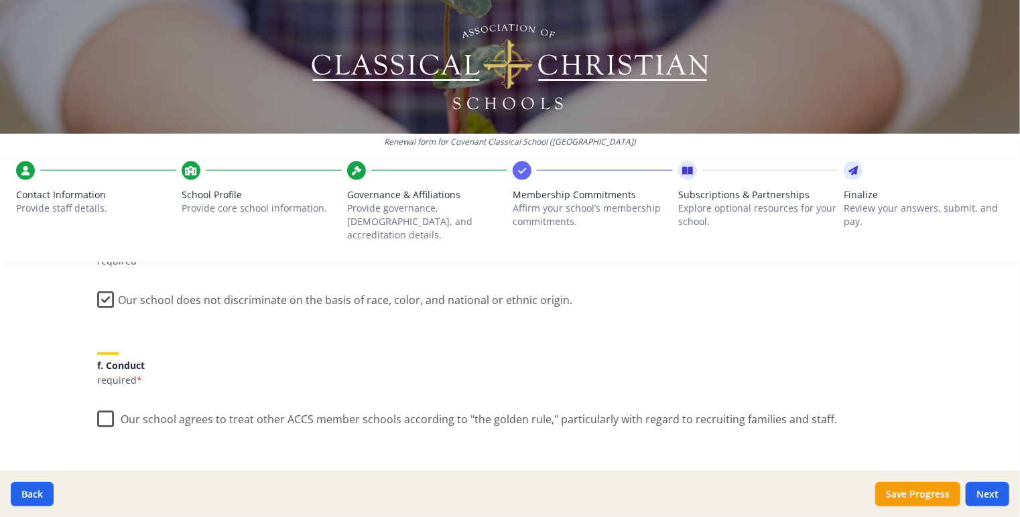
click at [99, 406] on label "Our school agrees to treat other ACCS member schools according to "the golden r…" at bounding box center [467, 416] width 740 height 29
click at [0, 0] on input "Our school agrees to treat other ACCS member schools according to "the golden r…" at bounding box center [0, 0] width 0 height 0
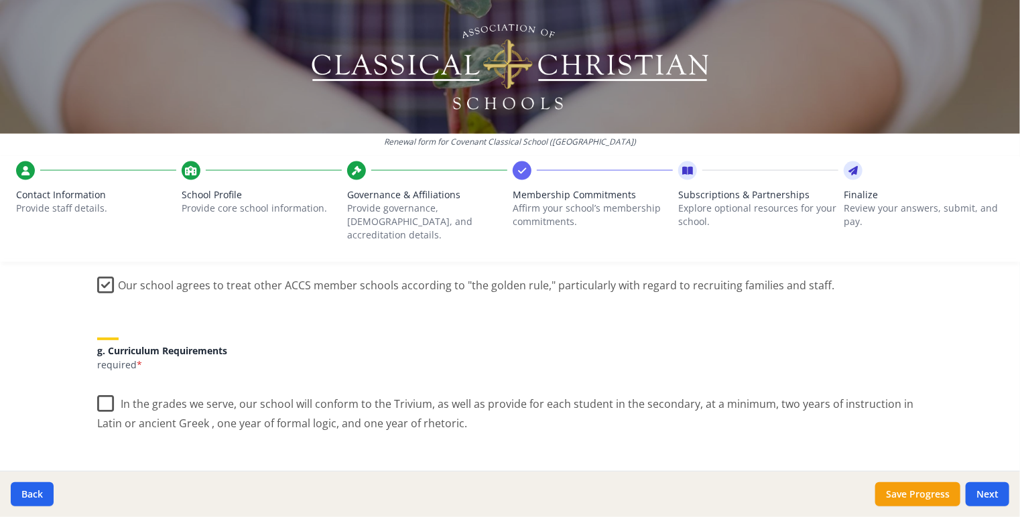
scroll to position [1005, 0]
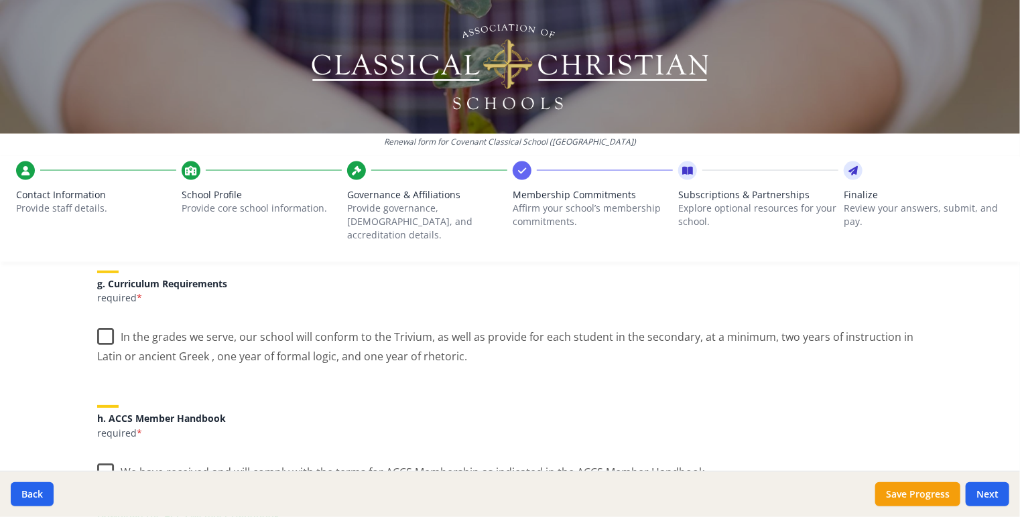
click at [107, 324] on label "In the grades we serve, our school will conform to the Trivium, as well as prov…" at bounding box center [510, 342] width 826 height 45
click at [0, 0] on input "In the grades we serve, our school will conform to the Trivium, as well as prov…" at bounding box center [0, 0] width 0 height 0
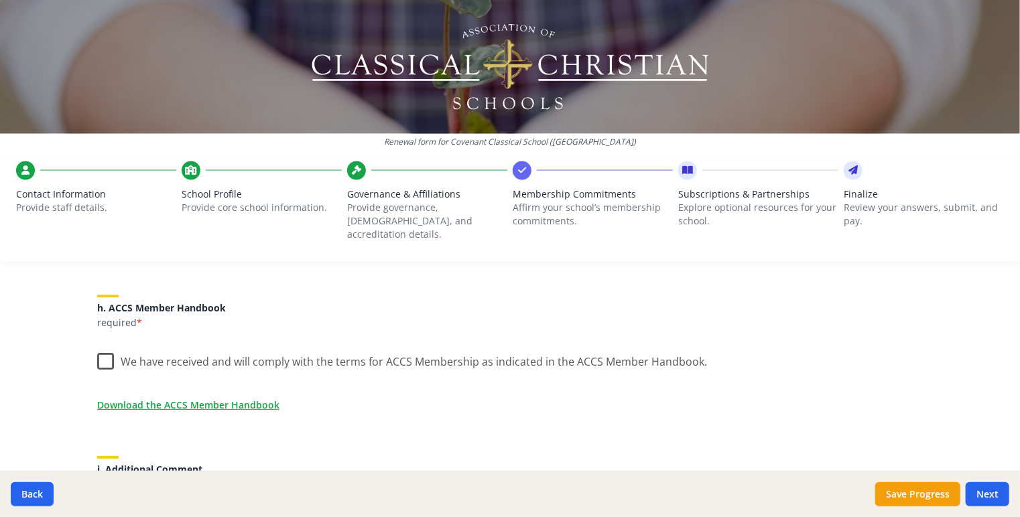
scroll to position [1140, 0]
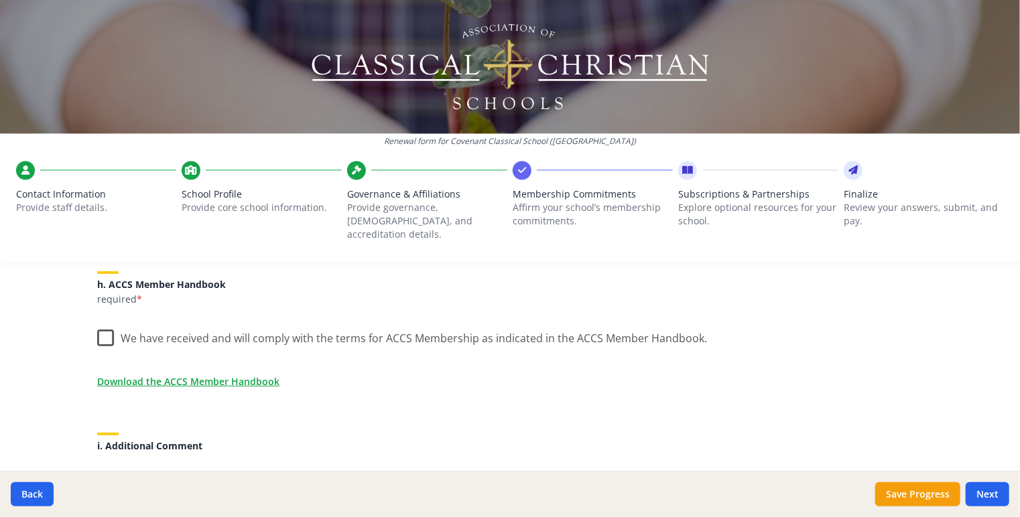
click at [102, 324] on label "We have received and will comply with the terms for ACCS Membership as indicate…" at bounding box center [402, 335] width 610 height 29
click at [0, 0] on input "We have received and will comply with the terms for ACCS Membership as indicate…" at bounding box center [0, 0] width 0 height 0
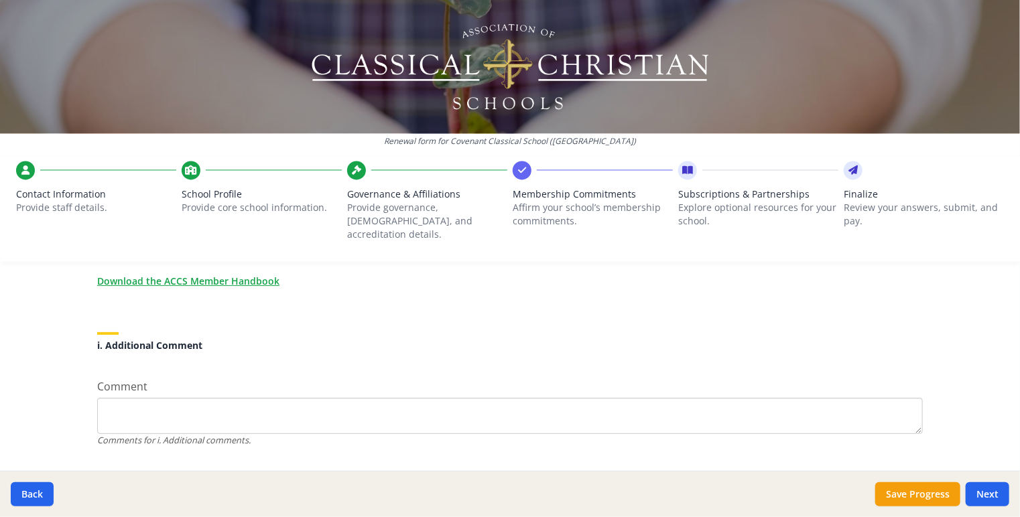
scroll to position [1259, 0]
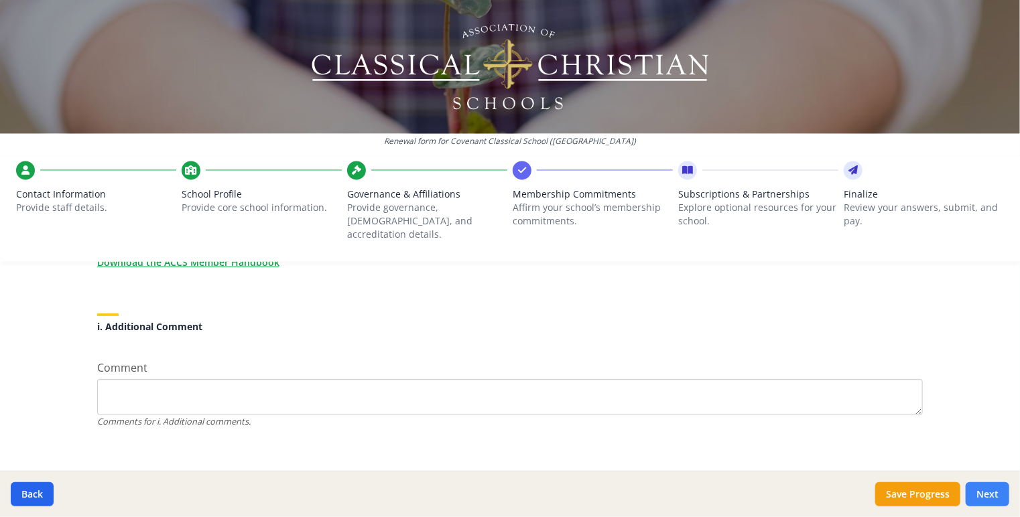
click at [985, 499] on button "Next" at bounding box center [988, 495] width 44 height 24
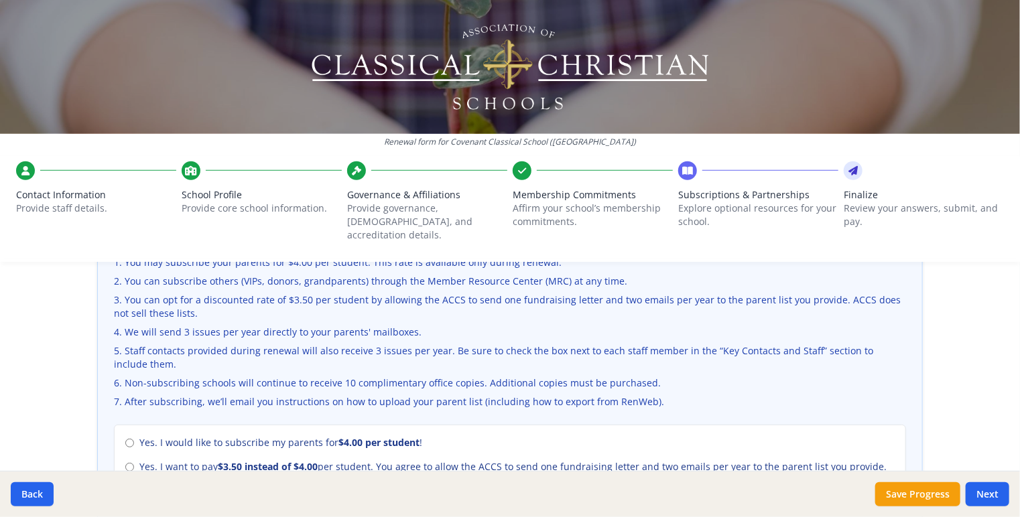
scroll to position [536, 0]
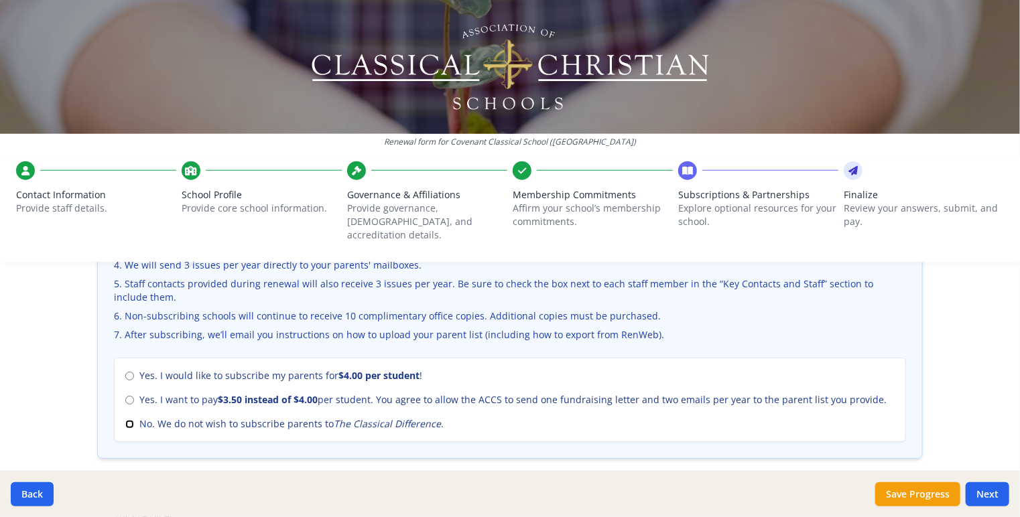
click at [125, 420] on input "No. We do not wish to subscribe parents to The Classical Difference ." at bounding box center [129, 424] width 9 height 9
radio input "true"
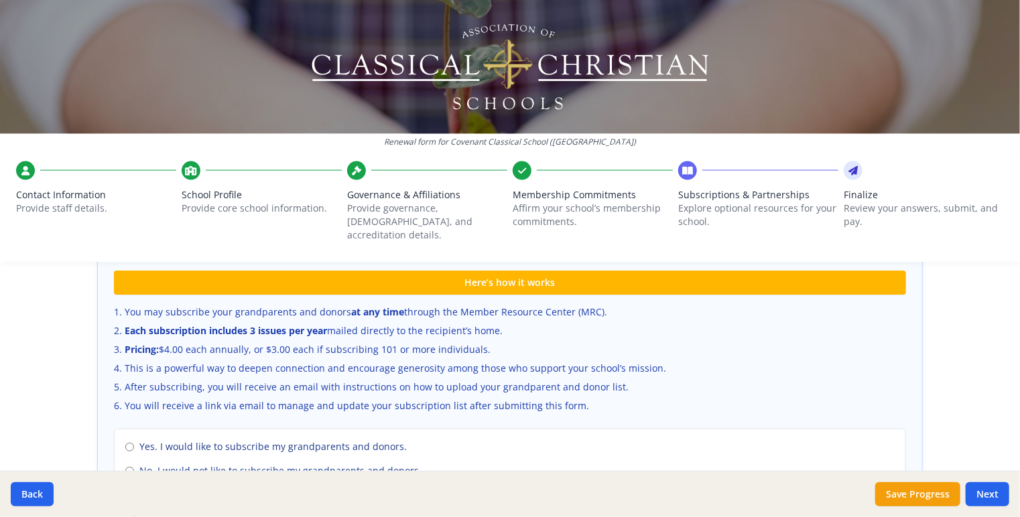
scroll to position [938, 0]
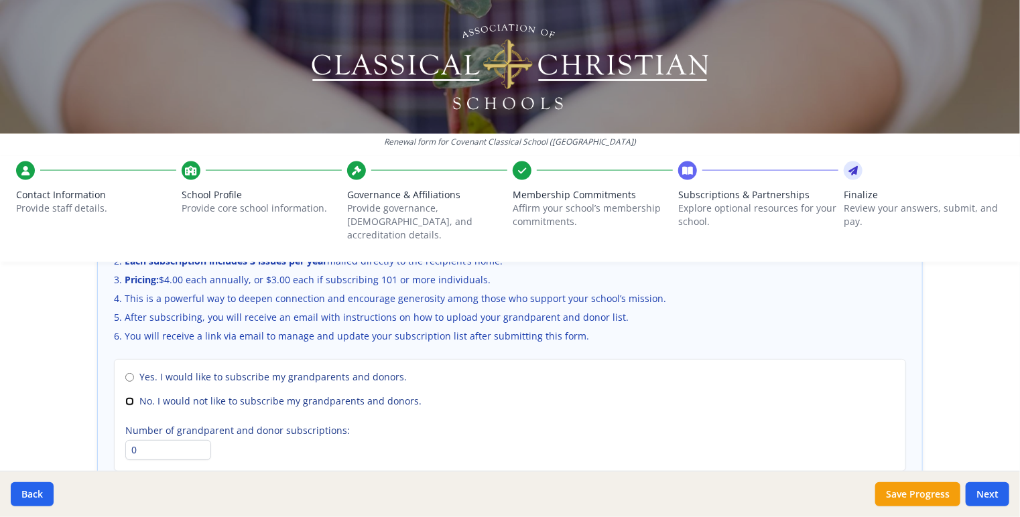
click at [125, 398] on input "No. I would not like to subscribe my grandparents and donors." at bounding box center [129, 402] width 9 height 9
radio input "true"
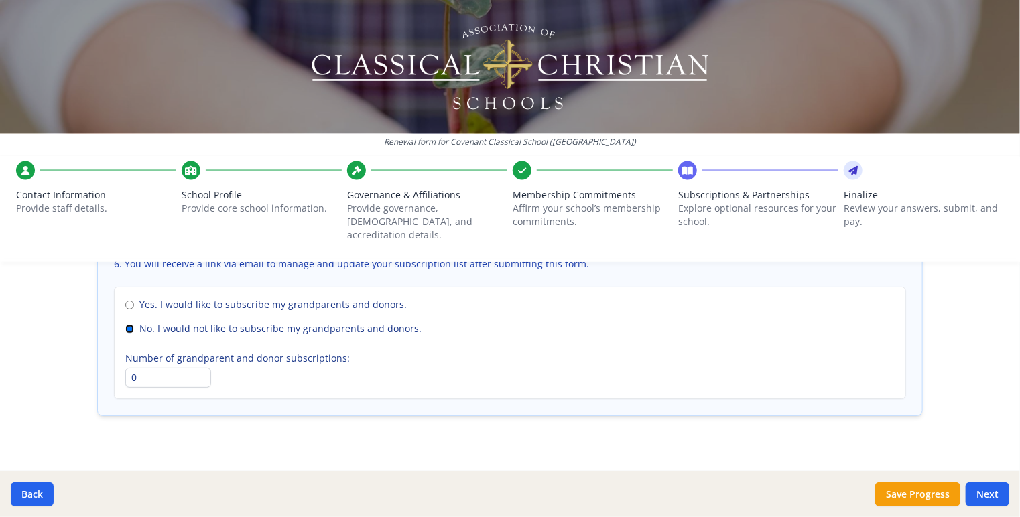
scroll to position [1012, 0]
click at [996, 495] on button "Next" at bounding box center [988, 495] width 44 height 24
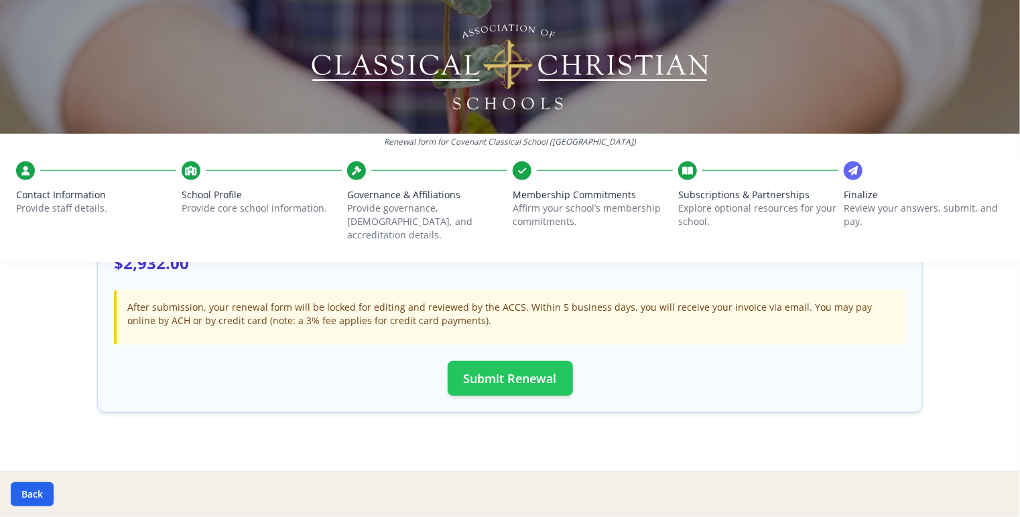
click at [526, 361] on button "Submit Renewal" at bounding box center [510, 378] width 125 height 35
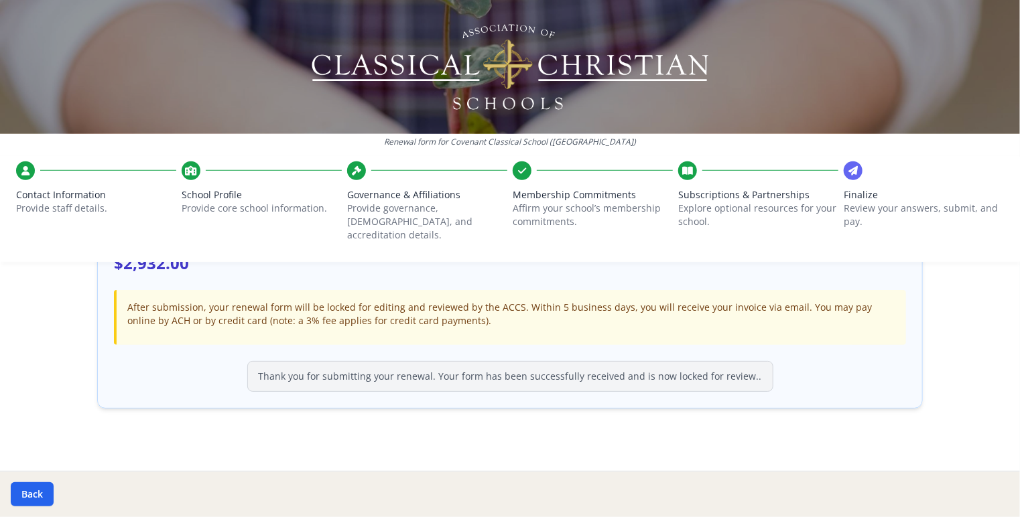
scroll to position [443, 0]
